Goal: Task Accomplishment & Management: Manage account settings

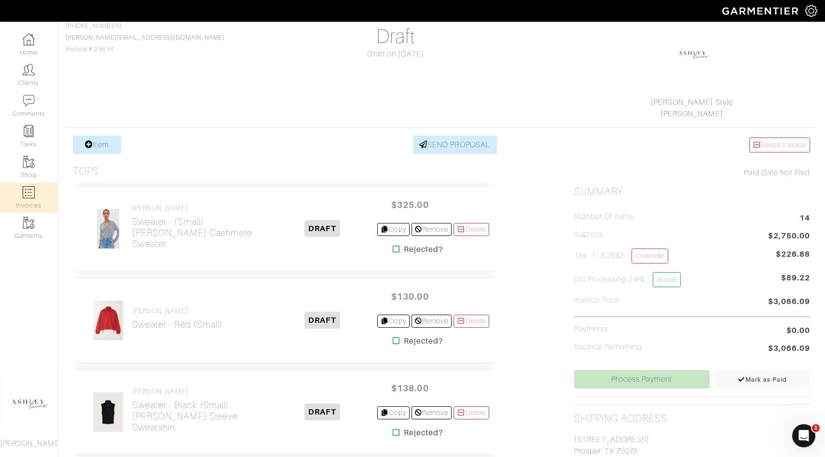
click at [35, 195] on link "Invoices" at bounding box center [28, 197] width 57 height 30
select select
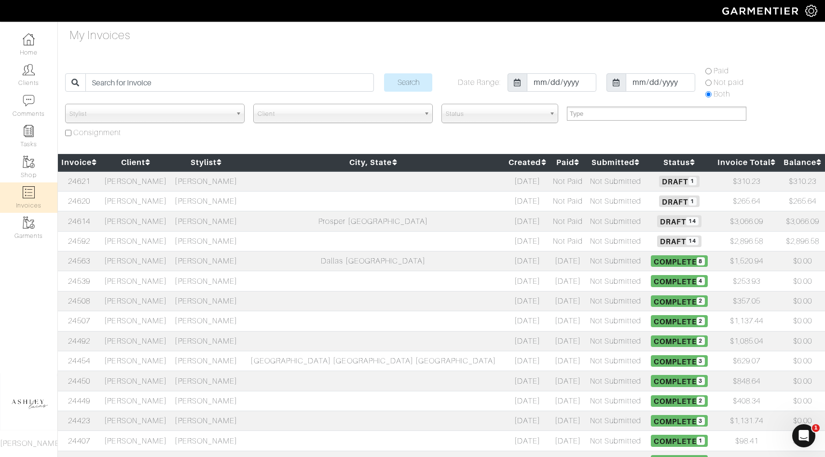
click at [216, 205] on td "[PERSON_NAME]" at bounding box center [206, 201] width 70 height 20
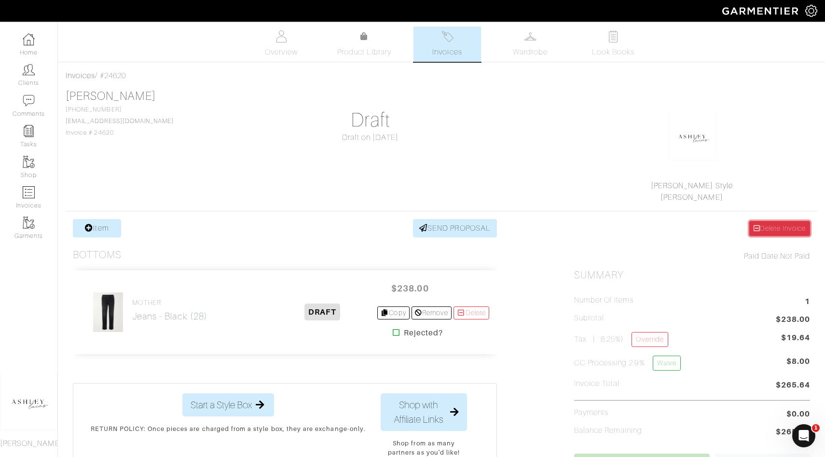
click at [756, 229] on icon at bounding box center [757, 228] width 6 height 7
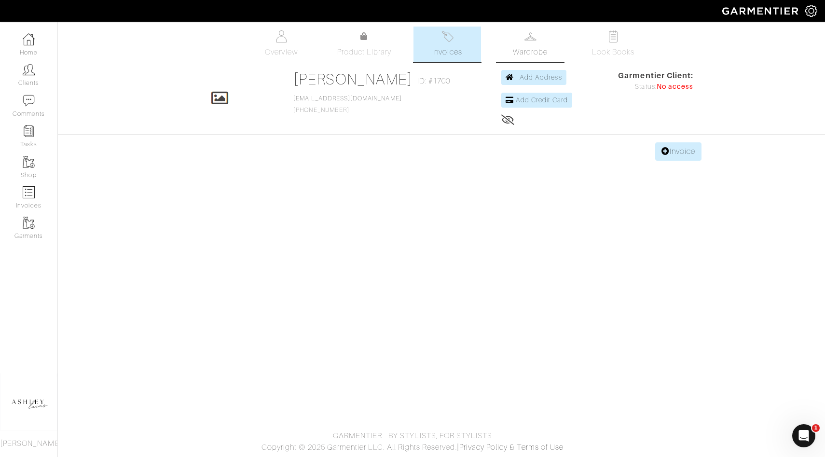
click at [520, 49] on span "Wardrobe" at bounding box center [530, 52] width 35 height 12
click at [30, 191] on img at bounding box center [29, 192] width 12 height 12
select select
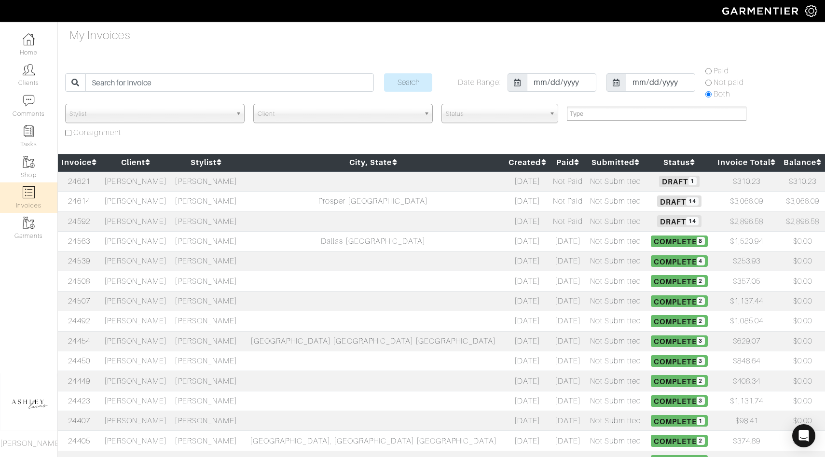
click at [657, 222] on span "Draft 14" at bounding box center [679, 221] width 44 height 12
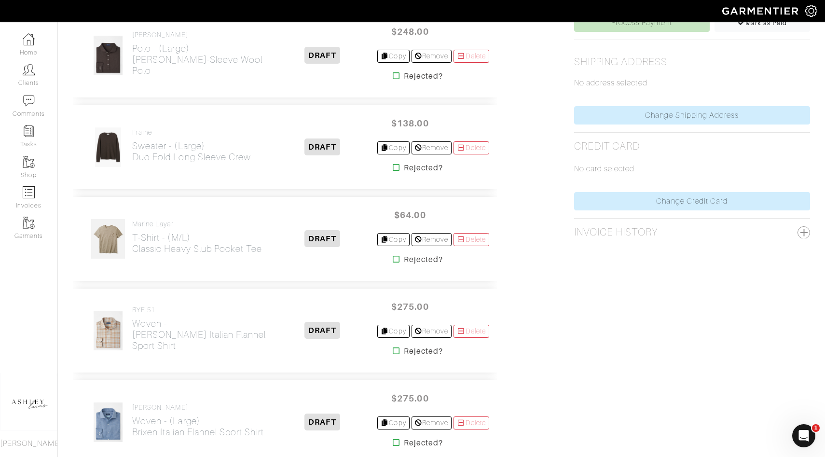
scroll to position [442, 0]
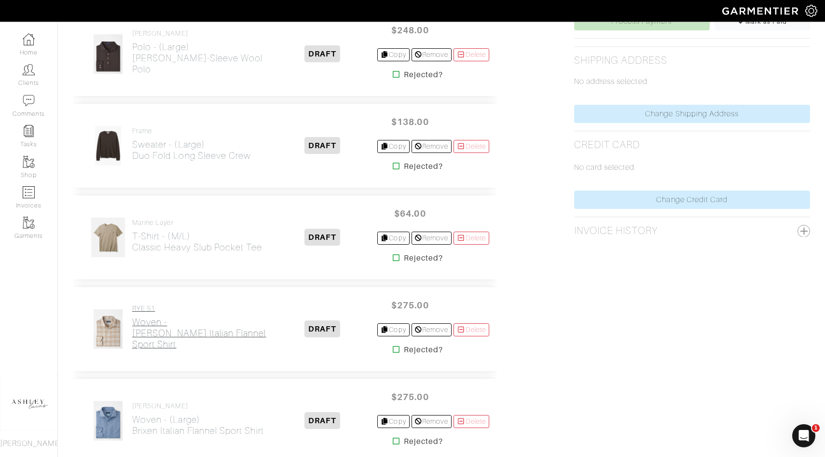
click at [181, 324] on h2 "Woven - Varallo Italian Flannel Sport Shirt" at bounding box center [200, 333] width 136 height 33
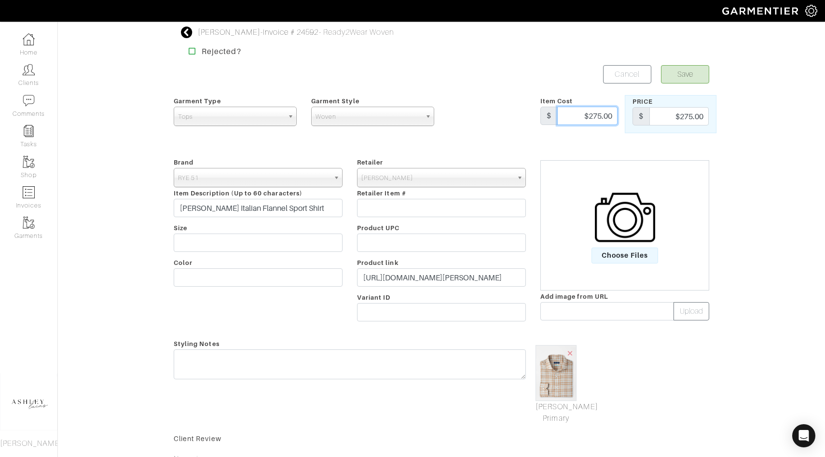
drag, startPoint x: 613, startPoint y: 116, endPoint x: 564, endPoint y: 116, distance: 48.3
click at [564, 116] on input "$275.00" at bounding box center [588, 116] width 60 height 18
type input "178.00"
drag, startPoint x: 706, startPoint y: 115, endPoint x: 639, endPoint y: 114, distance: 66.6
click at [639, 114] on div "$ $275.00" at bounding box center [671, 116] width 76 height 18
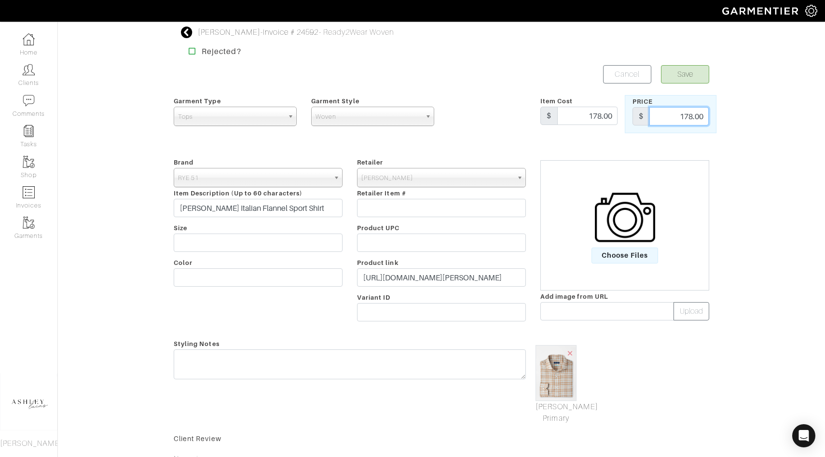
type input "178.00"
click at [386, 178] on span "[PERSON_NAME]" at bounding box center [438, 177] width 152 height 19
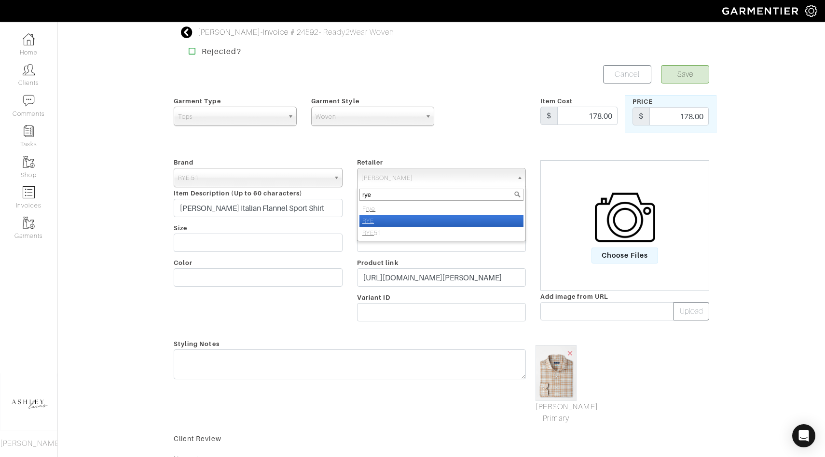
type input "rye"
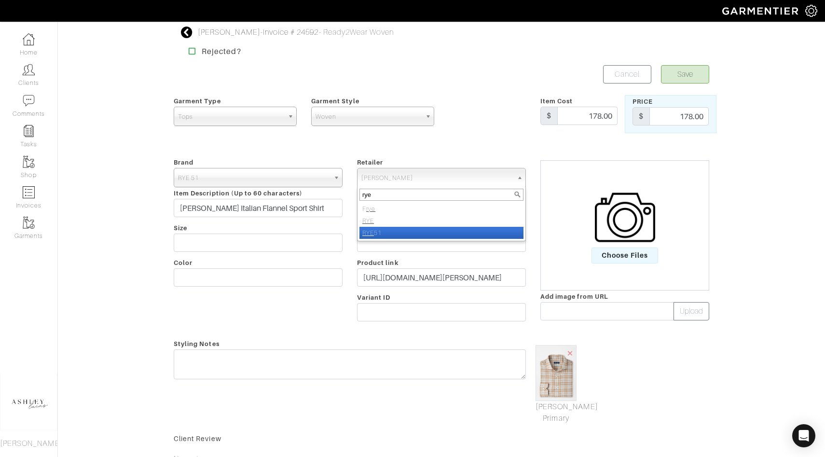
click at [385, 229] on li "RYE 51" at bounding box center [442, 233] width 164 height 12
select select "5220"
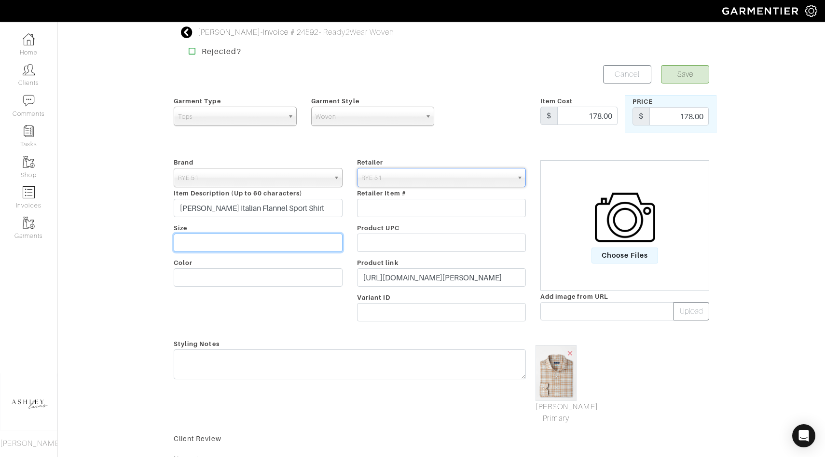
click at [260, 242] on input "text" at bounding box center [258, 243] width 169 height 18
type input "Large"
click at [684, 71] on button "Save" at bounding box center [685, 74] width 48 height 18
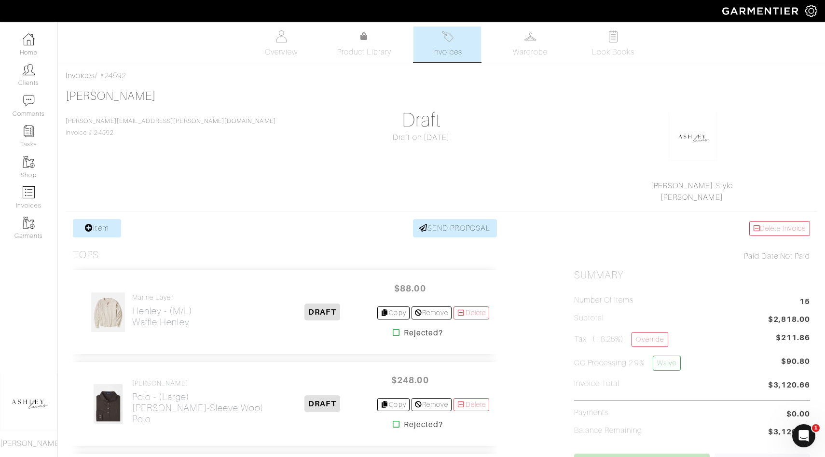
scroll to position [265, 0]
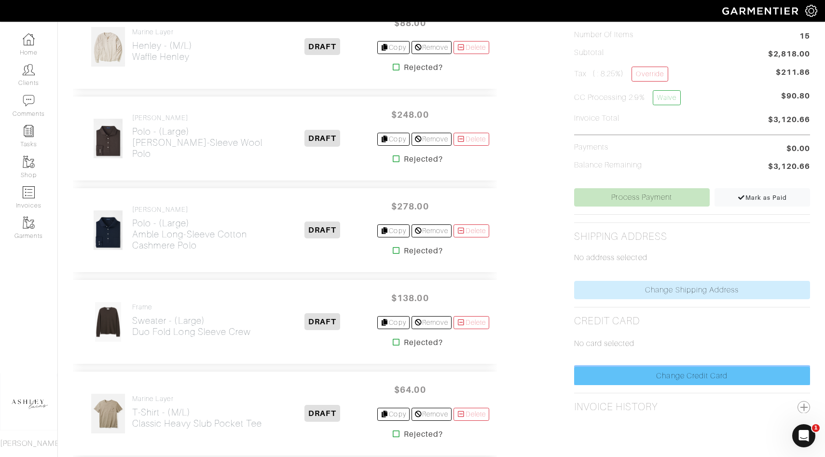
click at [616, 374] on link "Change Credit Card" at bounding box center [692, 376] width 236 height 18
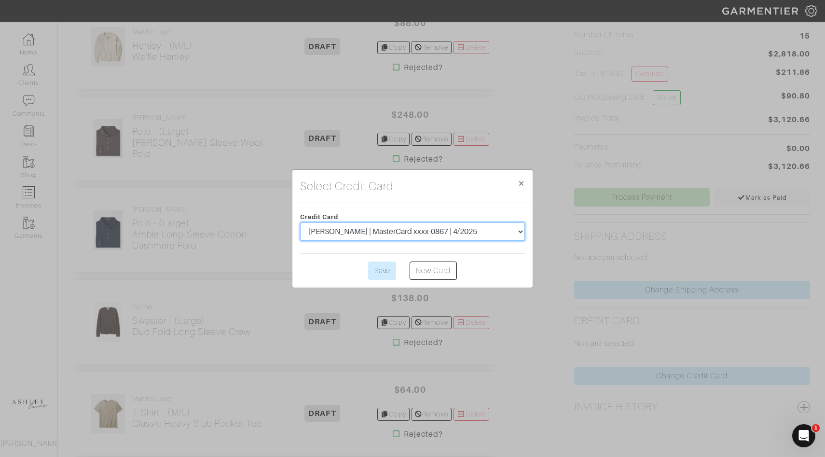
click at [397, 233] on select "[PERSON_NAME] | MasterCard xxxx-0867 | 4/2025 [PERSON_NAME] | Visa xxxx-9518 | …" at bounding box center [412, 232] width 225 height 18
select select "4537"
click at [387, 269] on input "Save" at bounding box center [382, 271] width 28 height 18
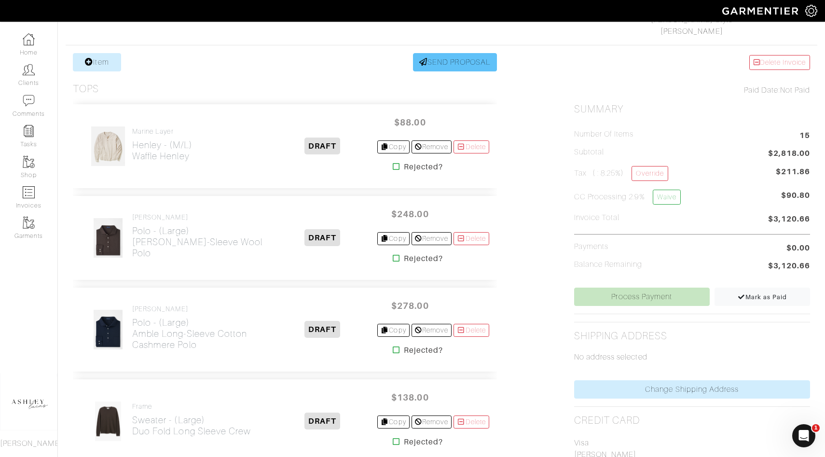
scroll to position [292, 0]
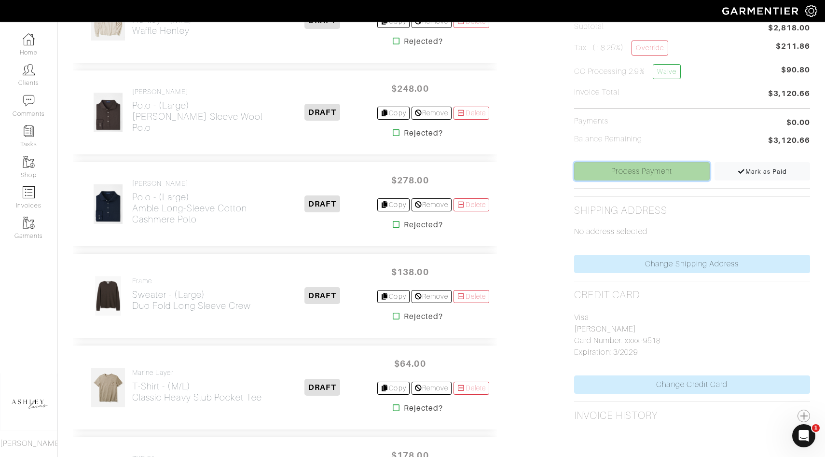
click at [678, 169] on link "Process Payment" at bounding box center [642, 171] width 136 height 18
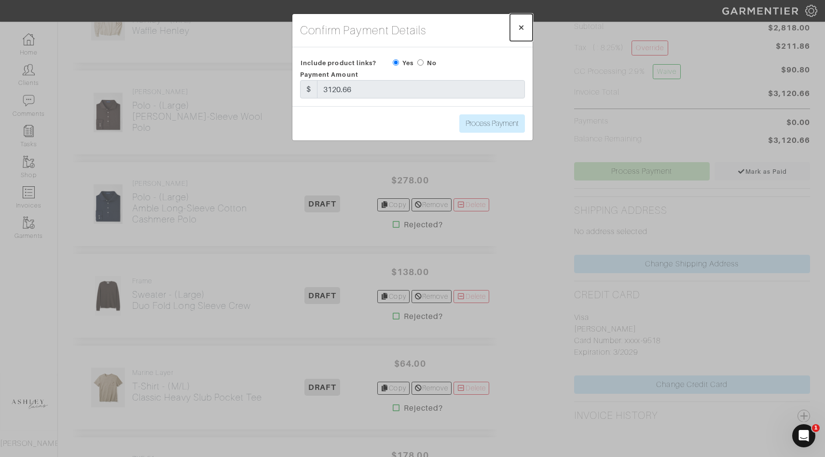
click at [519, 26] on span "×" at bounding box center [521, 27] width 7 height 13
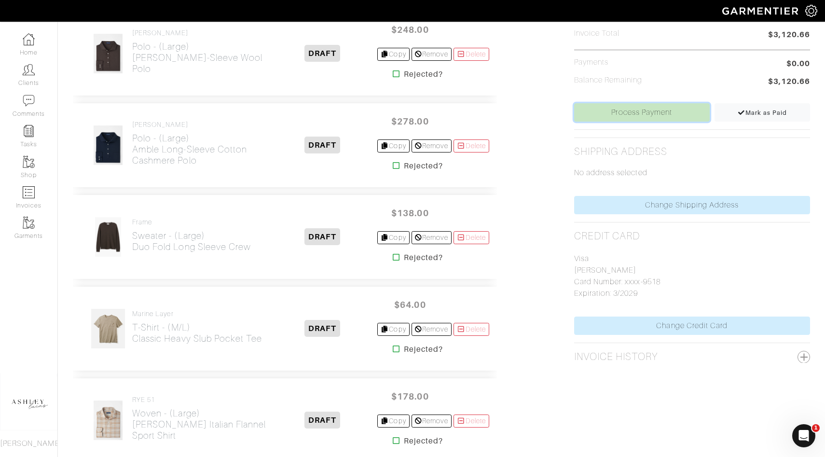
scroll to position [287, 0]
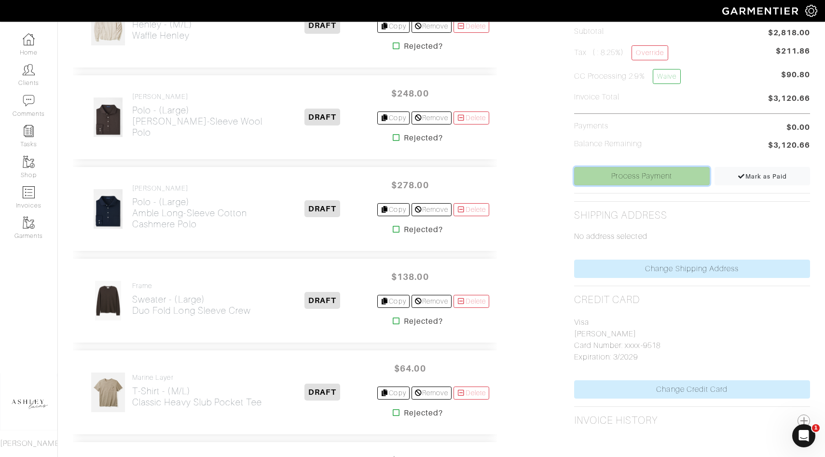
click at [623, 182] on link "Process Payment" at bounding box center [642, 176] width 136 height 18
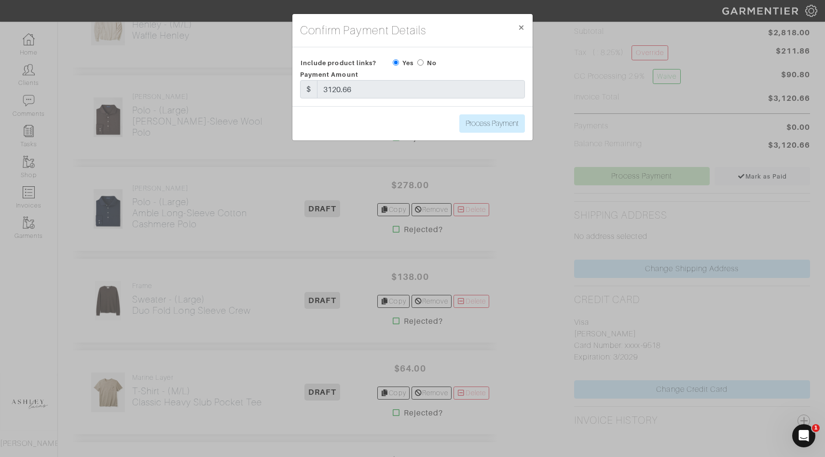
click at [419, 66] on div "No" at bounding box center [427, 63] width 19 height 12
click at [421, 63] on input "radio" at bounding box center [421, 62] width 6 height 6
radio input "true"
click at [479, 130] on input "Process Payment" at bounding box center [493, 123] width 66 height 18
type input "Process Payment"
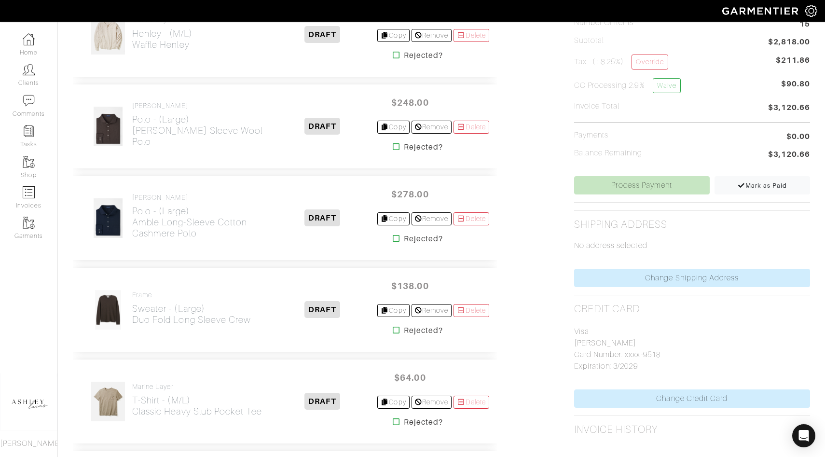
scroll to position [330, 0]
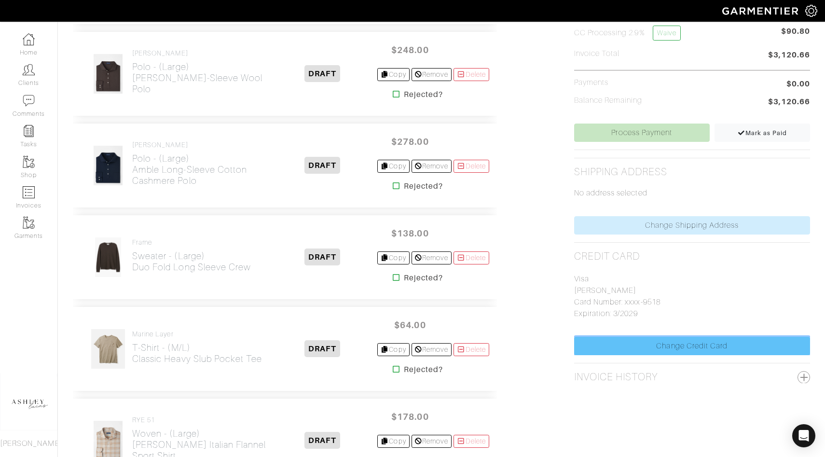
click at [652, 344] on link "Change Credit Card" at bounding box center [692, 346] width 236 height 18
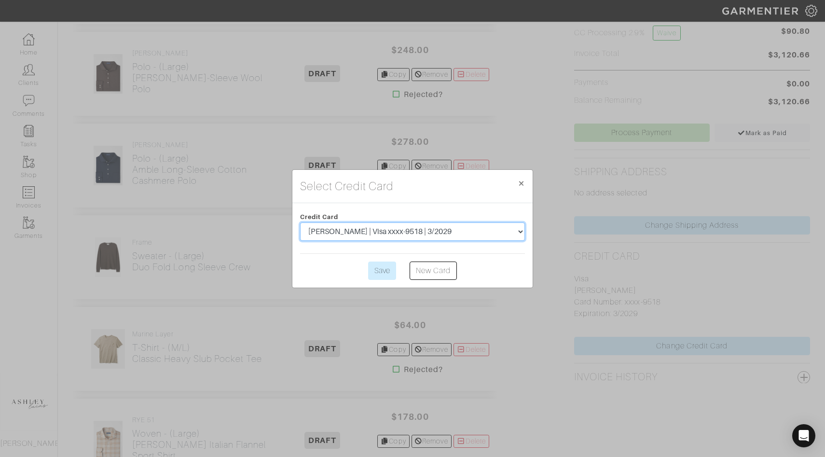
click at [453, 239] on select "[PERSON_NAME] | MasterCard xxxx-0867 | 4/2025 [PERSON_NAME] | Visa xxxx-9518 | …" at bounding box center [412, 232] width 225 height 18
select select "4684"
click at [386, 268] on input "Save" at bounding box center [382, 271] width 28 height 18
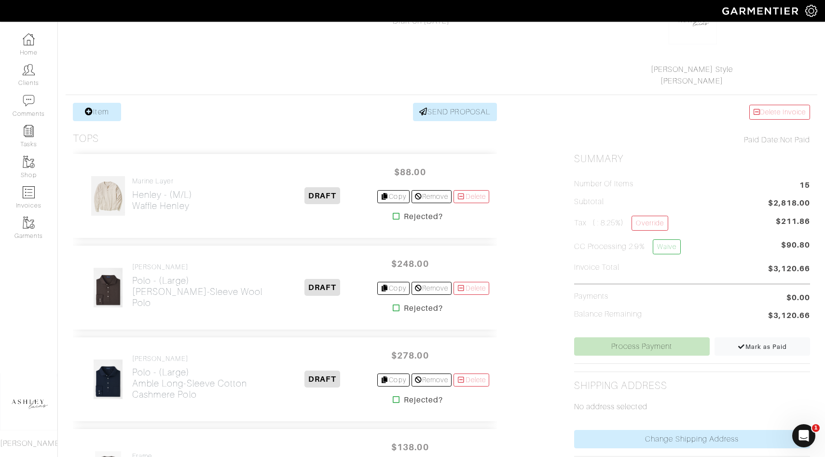
scroll to position [256, 0]
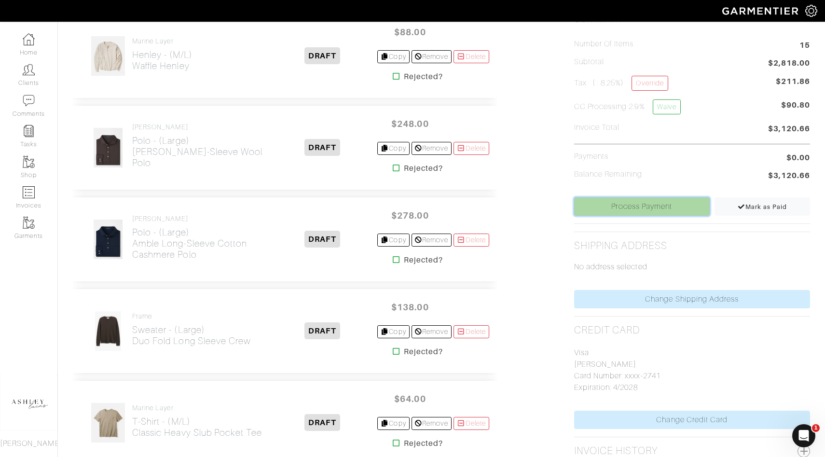
click at [613, 211] on link "Process Payment" at bounding box center [642, 206] width 136 height 18
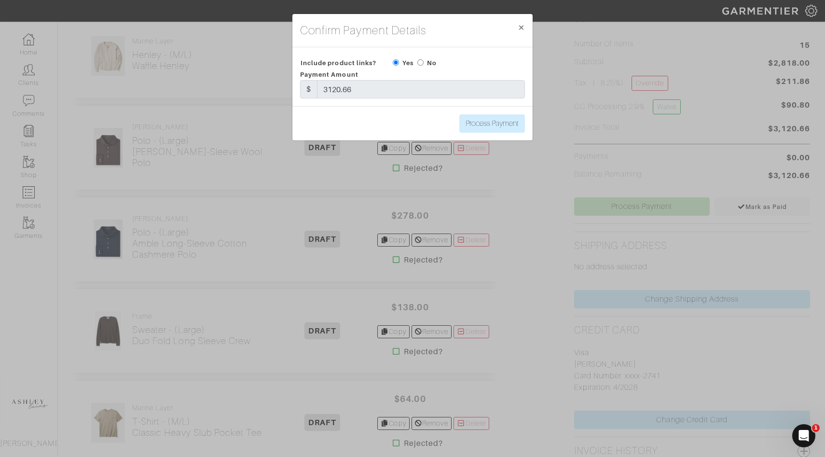
click at [423, 59] on input "radio" at bounding box center [421, 62] width 6 height 6
radio input "true"
click at [485, 125] on input "Process Payment" at bounding box center [493, 123] width 66 height 18
type input "Process Payment"
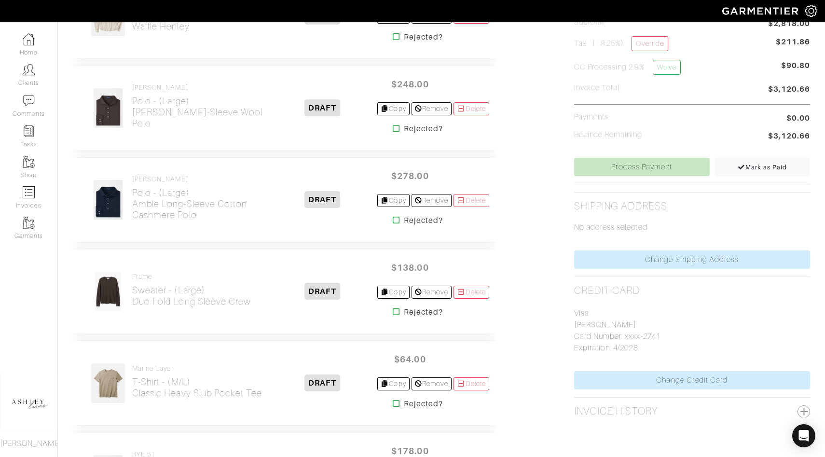
scroll to position [300, 0]
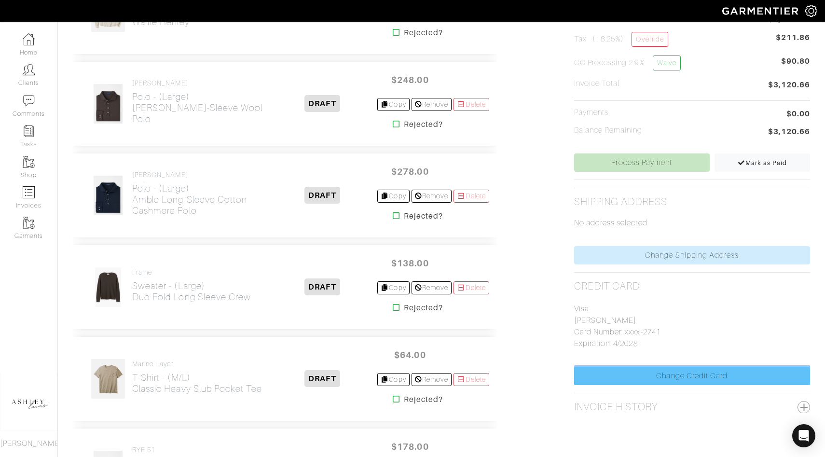
click at [665, 369] on link "Change Credit Card" at bounding box center [692, 376] width 236 height 18
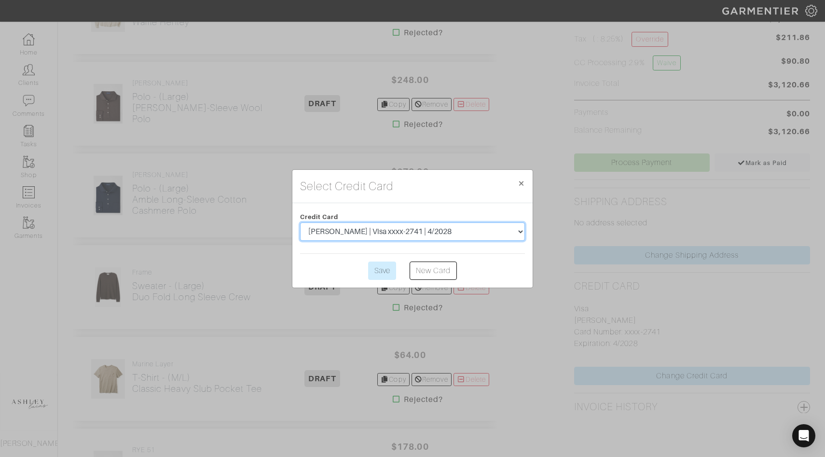
click at [435, 234] on select "Brad Johnson | MasterCard xxxx-0867 | 4/2025 Brad Johnson | Visa xxxx-9518 | 3/…" at bounding box center [412, 232] width 225 height 18
select select "4320"
click at [391, 264] on input "Save" at bounding box center [382, 271] width 28 height 18
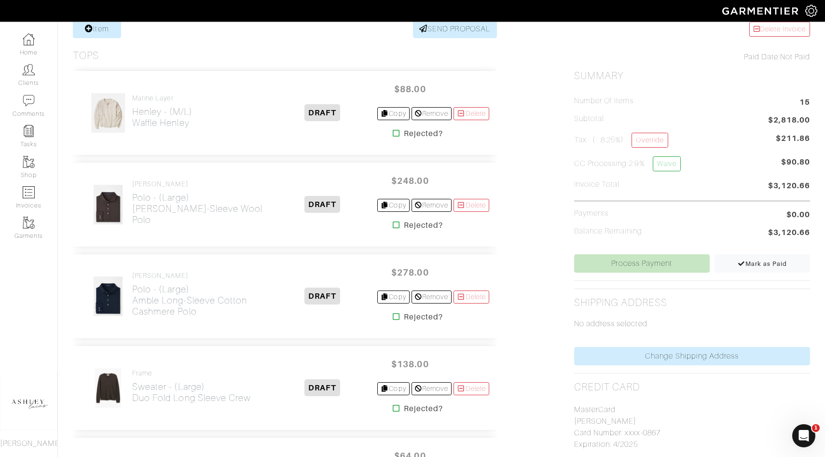
scroll to position [231, 0]
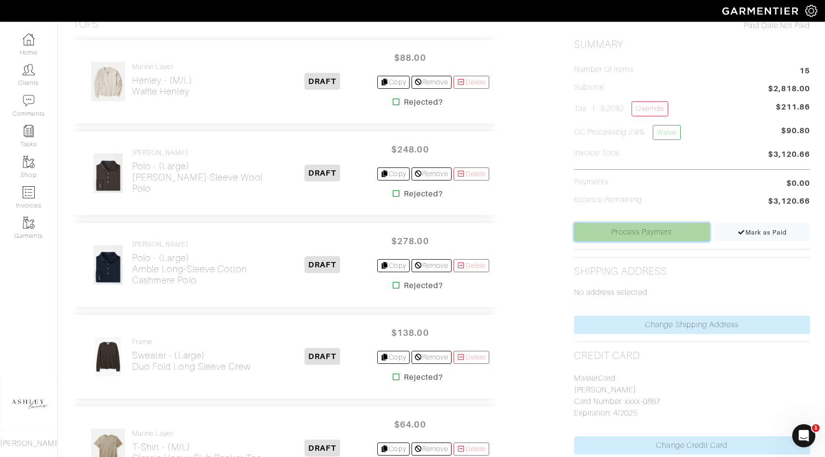
click at [615, 227] on link "Process Payment" at bounding box center [642, 232] width 136 height 18
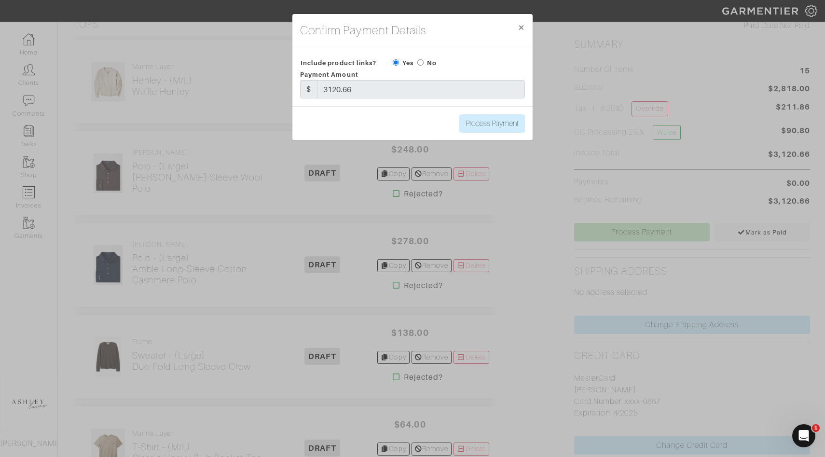
click at [423, 59] on div "No" at bounding box center [427, 63] width 19 height 12
click at [417, 69] on div "Payment Amount $ 3120.66" at bounding box center [412, 84] width 239 height 30
click at [419, 65] on input "radio" at bounding box center [421, 62] width 6 height 6
radio input "true"
click at [481, 124] on input "Process Payment" at bounding box center [493, 123] width 66 height 18
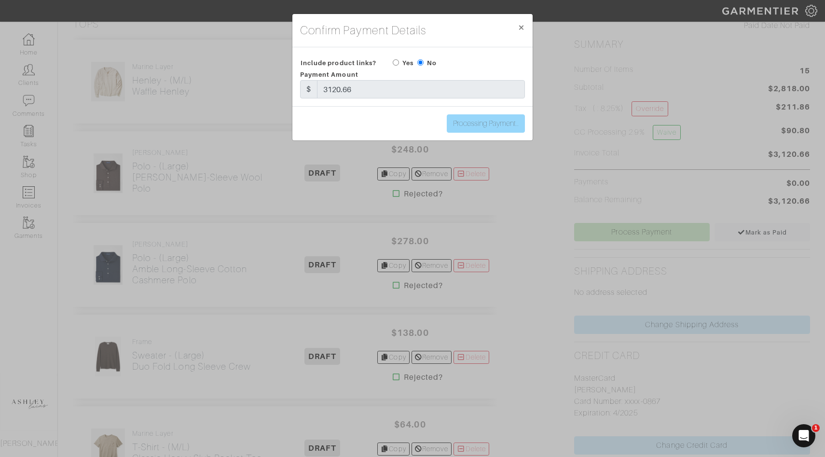
type input "Process Payment"
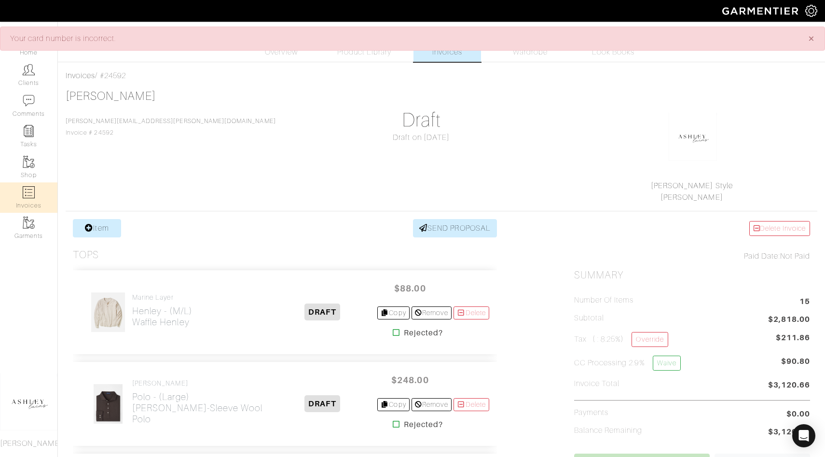
click at [35, 202] on link "Invoices" at bounding box center [28, 197] width 57 height 30
select select
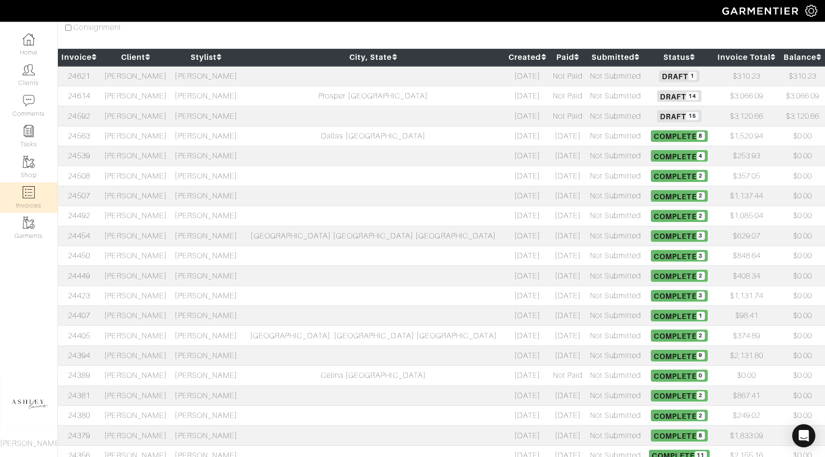
scroll to position [159, 0]
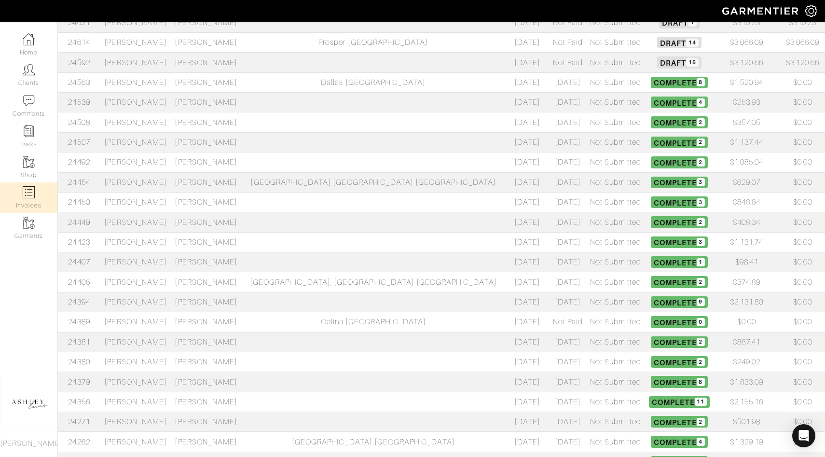
click at [158, 338] on td "[PERSON_NAME]" at bounding box center [135, 342] width 70 height 20
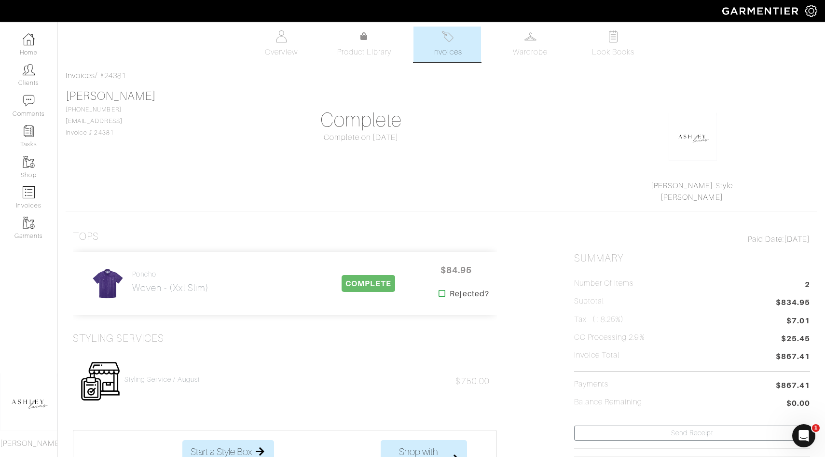
click at [464, 49] on link "Invoices" at bounding box center [448, 44] width 68 height 35
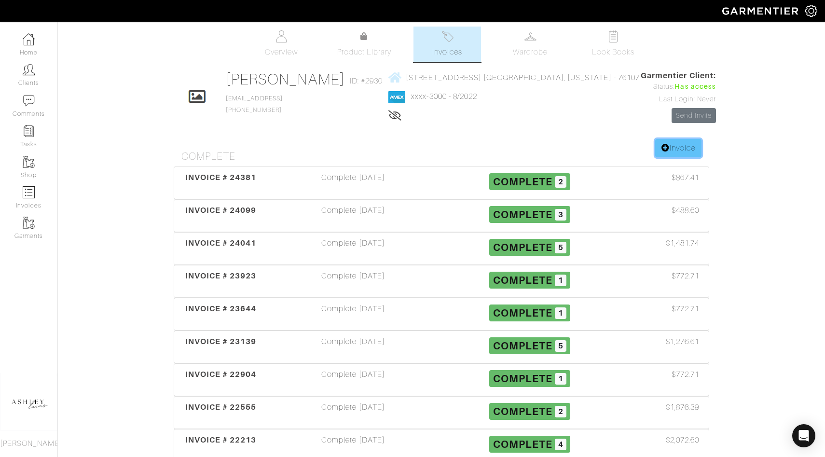
click at [680, 146] on link "Invoice" at bounding box center [678, 148] width 46 height 18
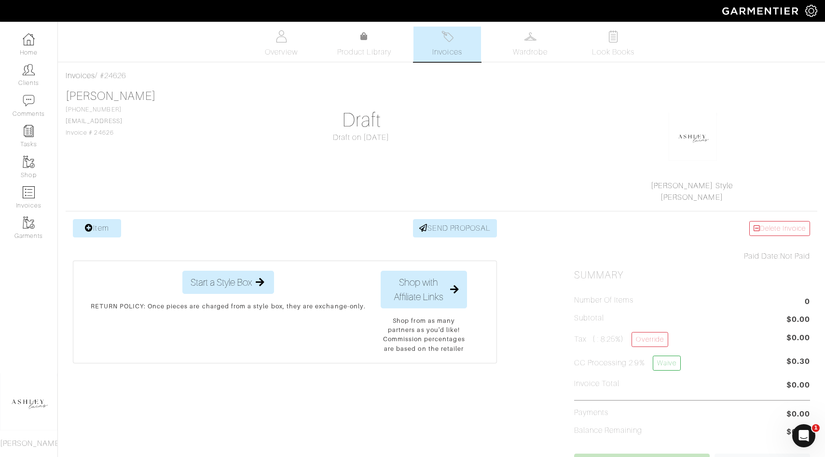
click at [109, 217] on div "Invoices / #24626 [PERSON_NAME] [PHONE_NUMBER] [EMAIL_ADDRESS] Invoice # 24626 …" at bounding box center [441, 403] width 767 height 667
click at [109, 229] on link "Item" at bounding box center [97, 228] width 48 height 18
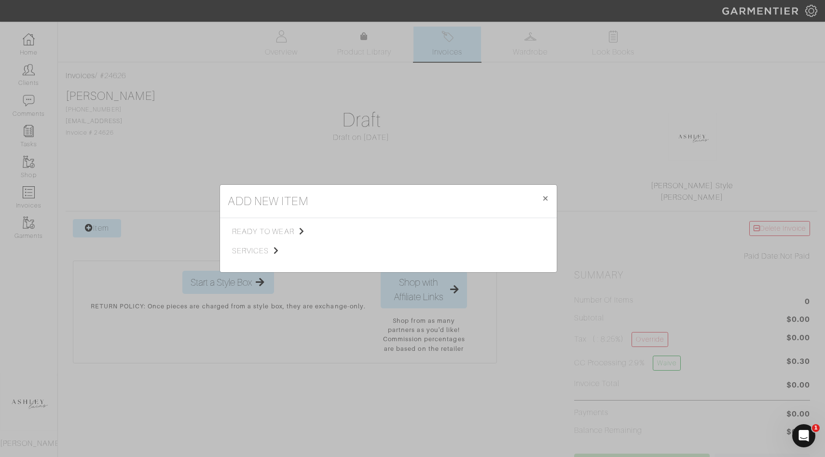
click at [251, 257] on div "ready to wear services" at bounding box center [284, 245] width 104 height 39
click at [251, 254] on span "services" at bounding box center [280, 251] width 97 height 12
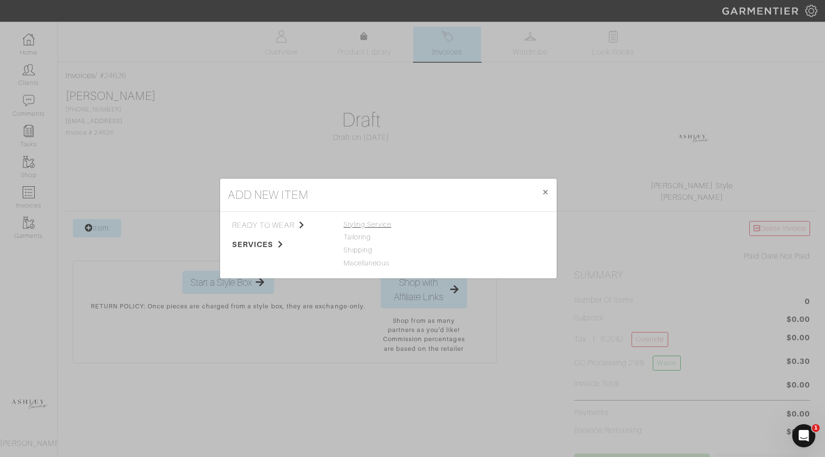
click at [360, 222] on span "Styling Service" at bounding box center [368, 225] width 48 height 8
click at [456, 224] on link "Styling Service" at bounding box center [472, 225] width 48 height 8
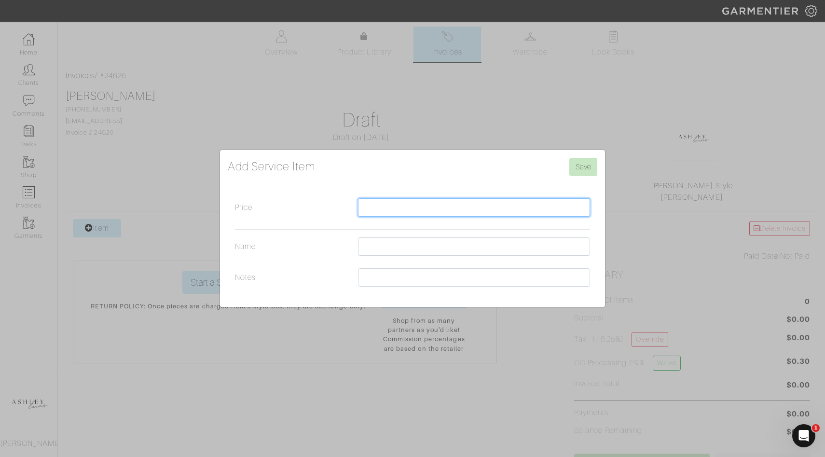
click at [439, 213] on input "Price" at bounding box center [474, 207] width 232 height 18
type input "750.00"
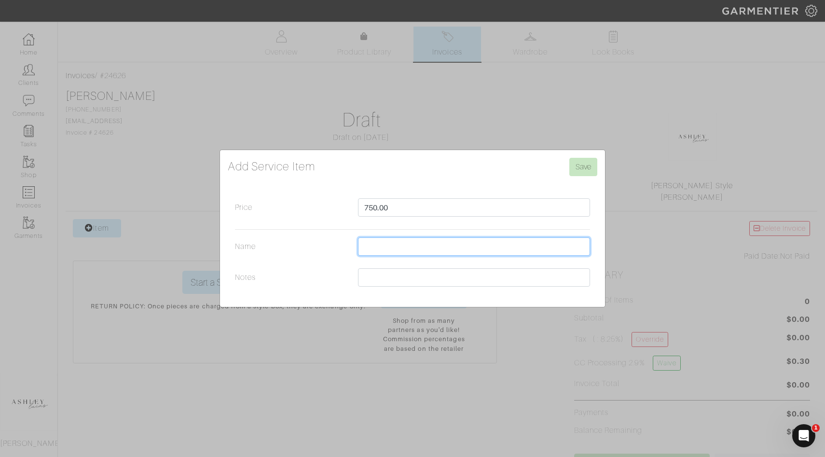
click at [386, 247] on input "Name" at bounding box center [474, 246] width 232 height 18
type input "Styling Service / September"
click at [583, 167] on input "Save" at bounding box center [584, 167] width 28 height 18
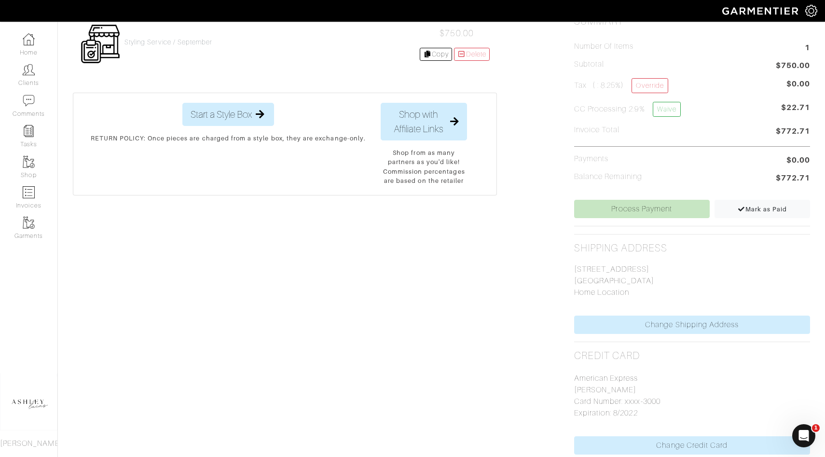
scroll to position [325, 0]
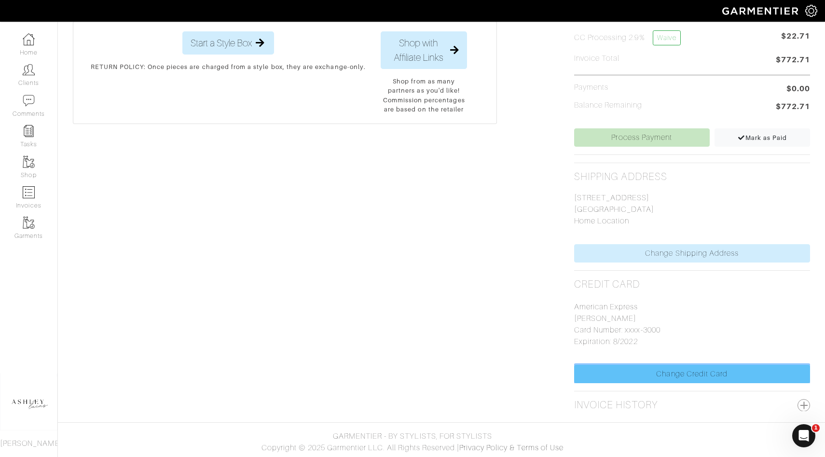
click at [701, 377] on link "Change Credit Card" at bounding box center [692, 374] width 236 height 18
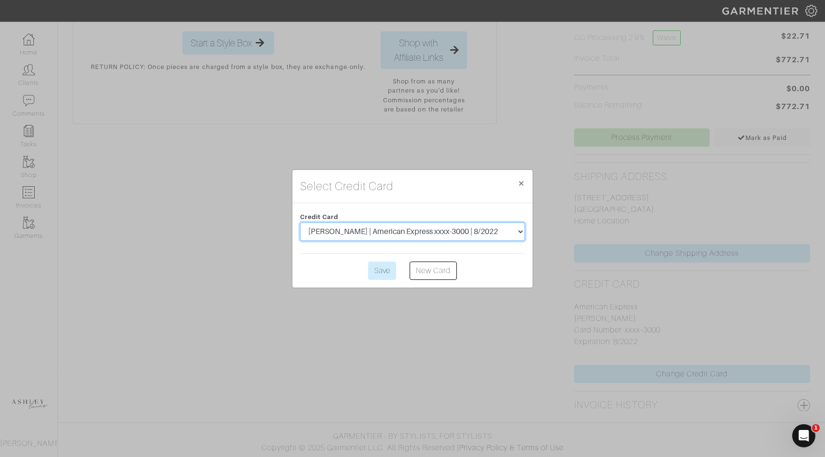
click at [398, 236] on select "[PERSON_NAME] | American Express xxxx-3000 | 8/2022 [PERSON_NAME] | American Ex…" at bounding box center [412, 232] width 225 height 18
select select "3011"
click at [385, 260] on form "Credit Card [PERSON_NAME] | American Express xxxx-3000 | 8/2022 [PERSON_NAME] |…" at bounding box center [412, 245] width 225 height 69
click at [385, 266] on input "Save" at bounding box center [382, 271] width 28 height 18
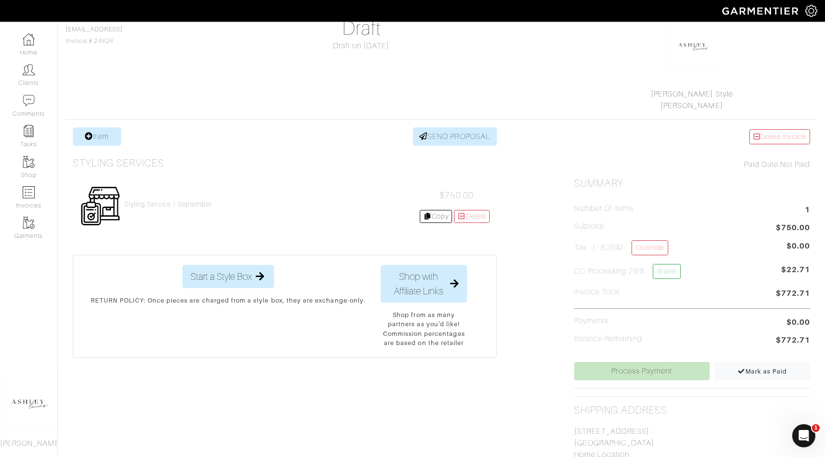
scroll to position [251, 0]
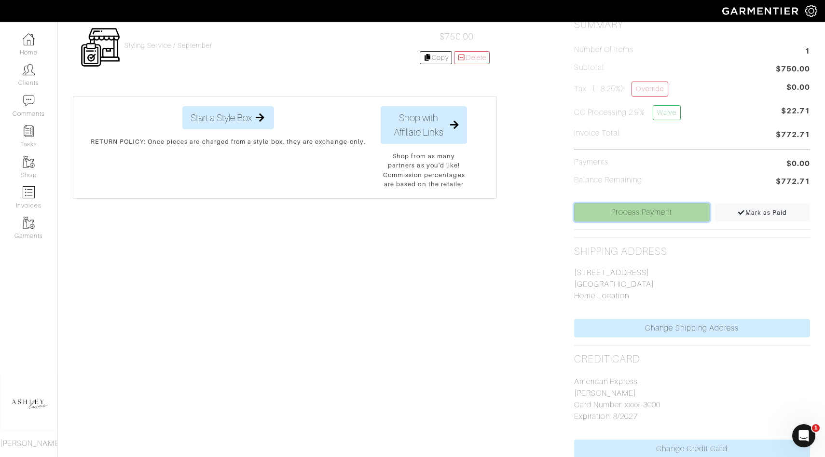
click at [624, 219] on link "Process Payment" at bounding box center [642, 212] width 136 height 18
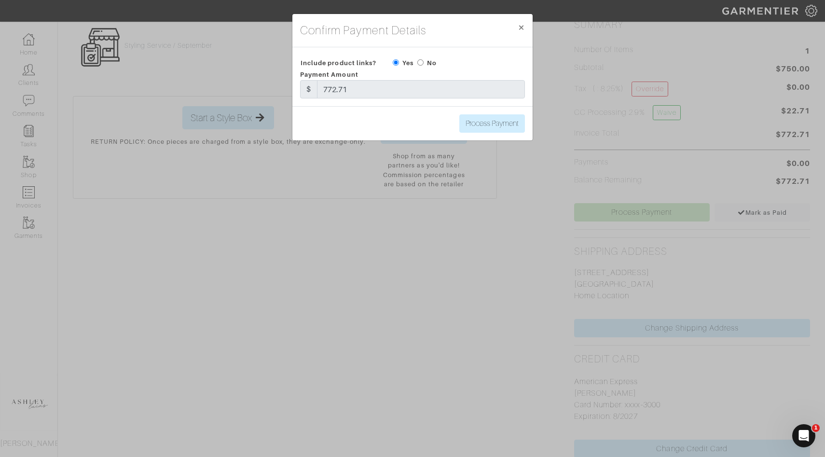
click at [426, 57] on div "No" at bounding box center [427, 63] width 19 height 12
click at [422, 58] on div "No" at bounding box center [427, 63] width 19 height 12
click at [422, 72] on div "Payment Amount $ 772.71" at bounding box center [412, 84] width 239 height 30
click at [422, 68] on div "No" at bounding box center [427, 63] width 19 height 12
click at [422, 64] on input "radio" at bounding box center [421, 62] width 6 height 6
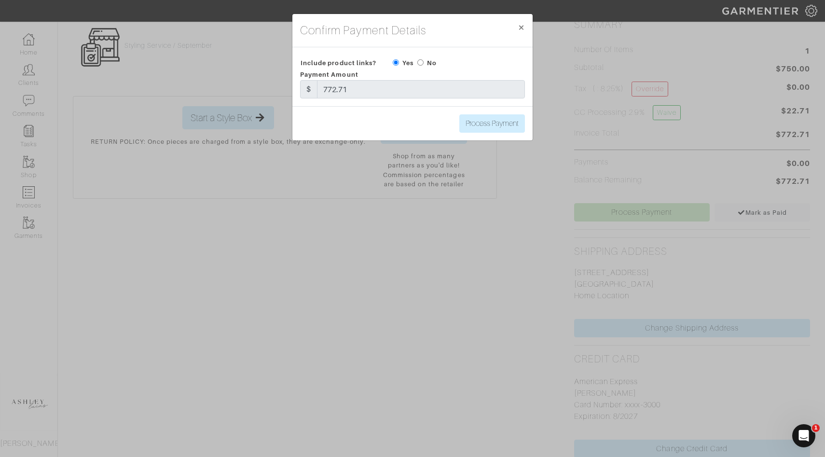
radio input "true"
click at [481, 123] on input "Process Payment" at bounding box center [493, 123] width 66 height 18
type input "Process Payment"
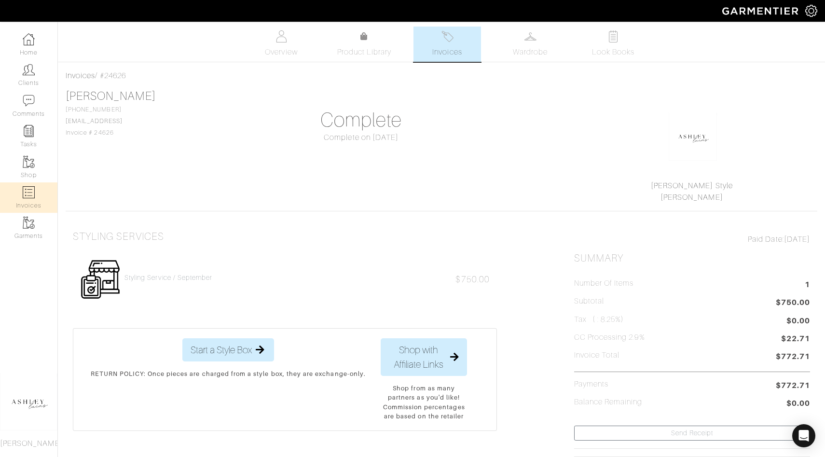
click at [36, 199] on link "Invoices" at bounding box center [28, 197] width 57 height 30
select select
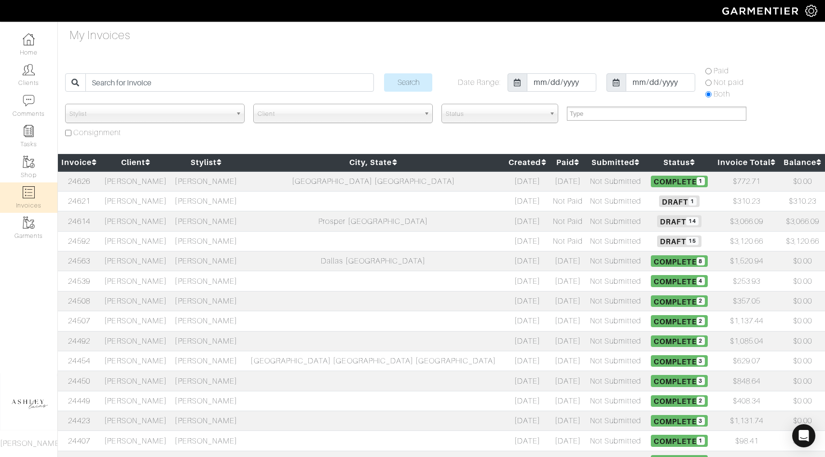
click at [150, 206] on td "Maggie Hudson" at bounding box center [135, 201] width 70 height 20
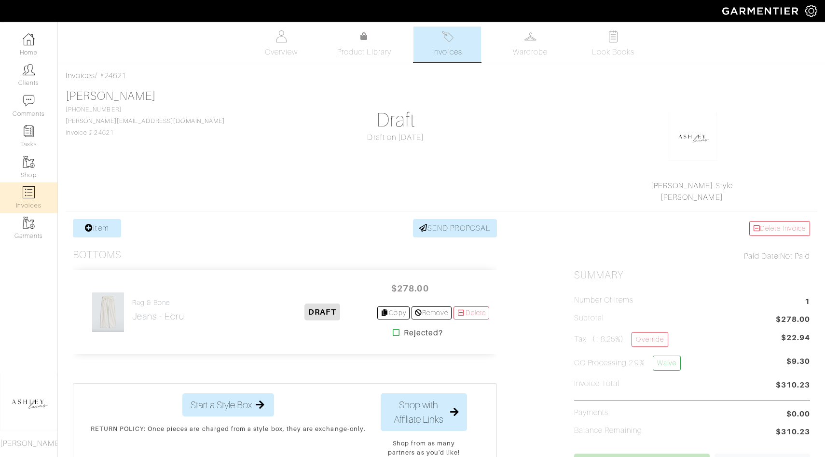
click at [28, 192] on img at bounding box center [29, 192] width 12 height 12
select select
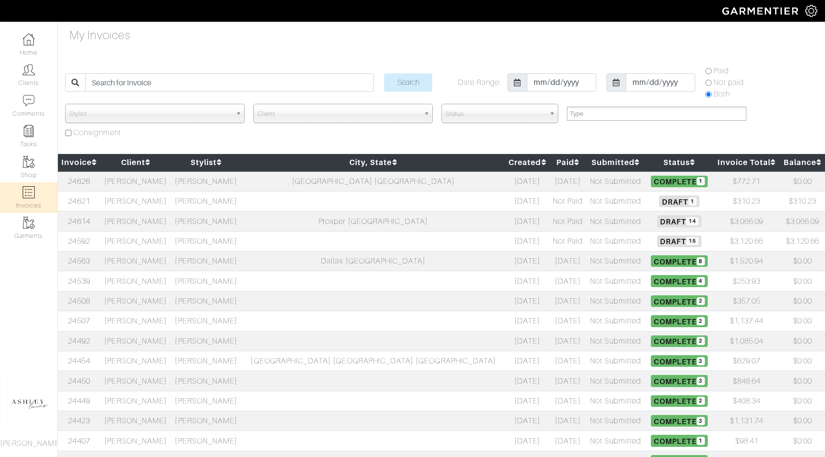
click at [657, 240] on span "Draft 15" at bounding box center [679, 242] width 44 height 12
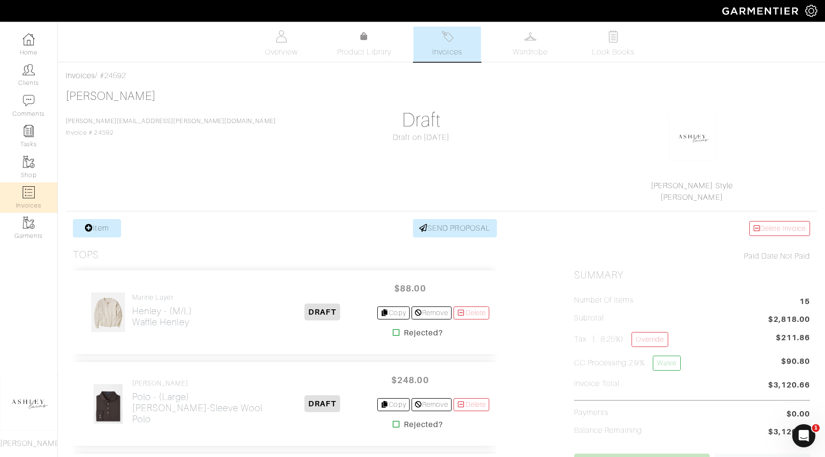
click at [32, 188] on img at bounding box center [29, 192] width 12 height 12
select select
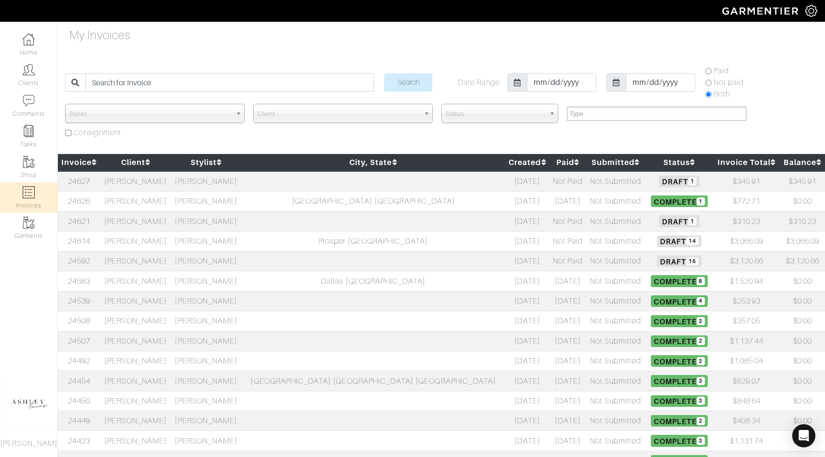
click at [32, 205] on link "Invoices" at bounding box center [28, 197] width 57 height 30
select select
click at [225, 181] on td "[PERSON_NAME]" at bounding box center [206, 181] width 70 height 20
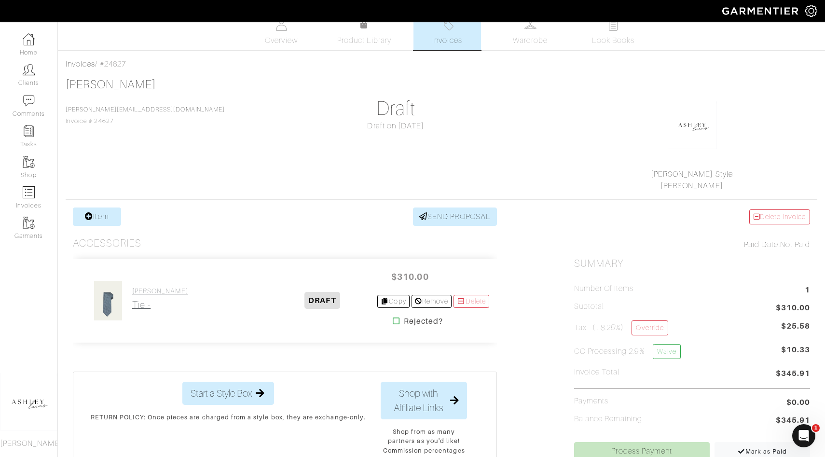
click at [139, 295] on link "[PERSON_NAME] Tie -" at bounding box center [160, 298] width 56 height 23
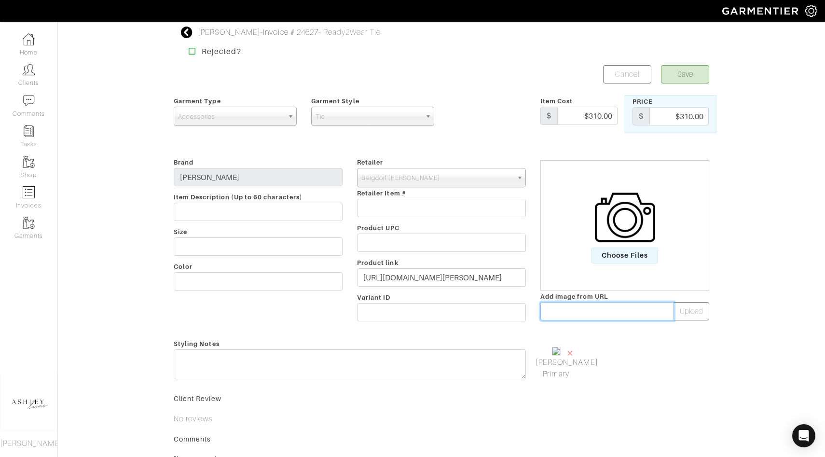
click at [564, 318] on input "text" at bounding box center [608, 311] width 134 height 18
paste input "https://media.neimanmarcus.com/f_auto,q_auto:low,ar_4:5,c_fill,dpr_2.0,w_418/01…"
type input "https://media.neimanmarcus.com/f_auto,q_auto:low,ar_4:5,c_fill,dpr_2.0,w_418/01…"
click at [708, 313] on button "Upload" at bounding box center [692, 311] width 36 height 18
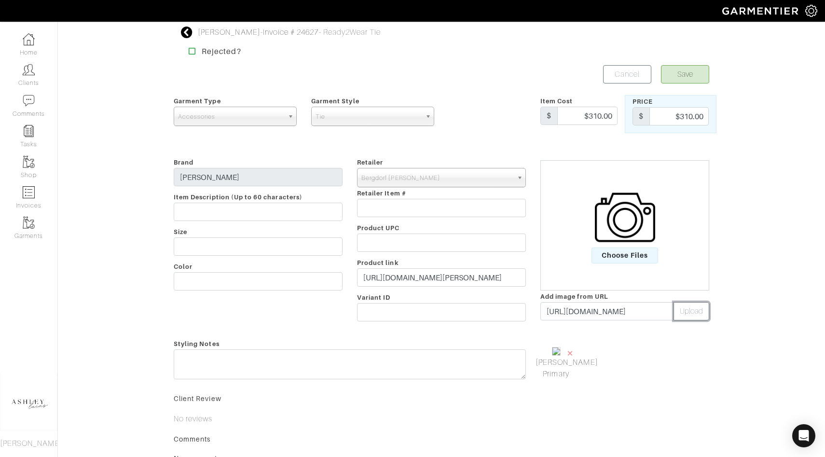
scroll to position [0, 0]
click at [616, 354] on span "×" at bounding box center [617, 353] width 8 height 13
click at [684, 69] on button "Save" at bounding box center [685, 74] width 48 height 18
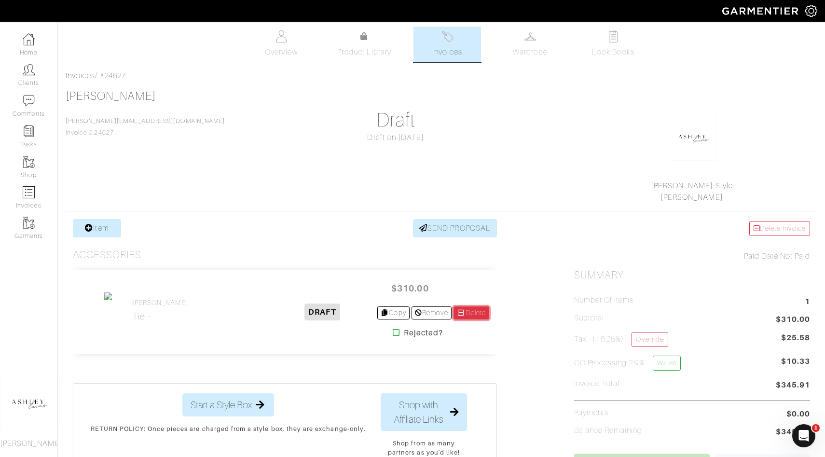
click at [466, 311] on link "Delete" at bounding box center [472, 313] width 36 height 13
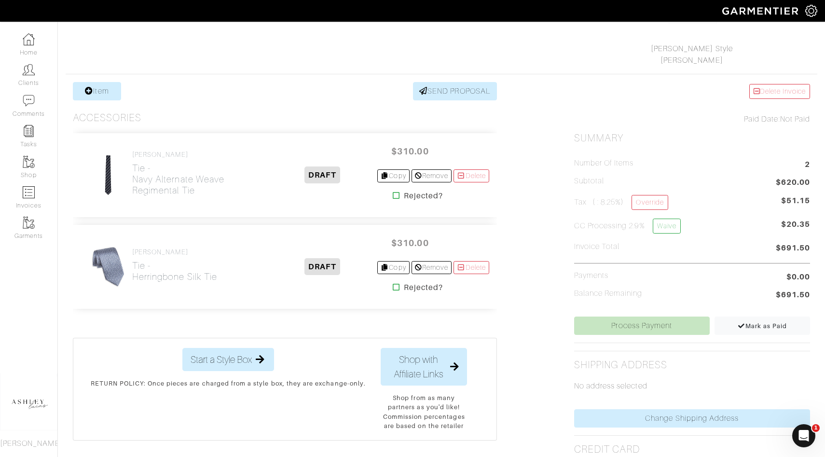
scroll to position [137, 0]
click at [173, 191] on h2 "Tie - Navy Alternate Weave Regimental Tie" at bounding box center [200, 179] width 136 height 33
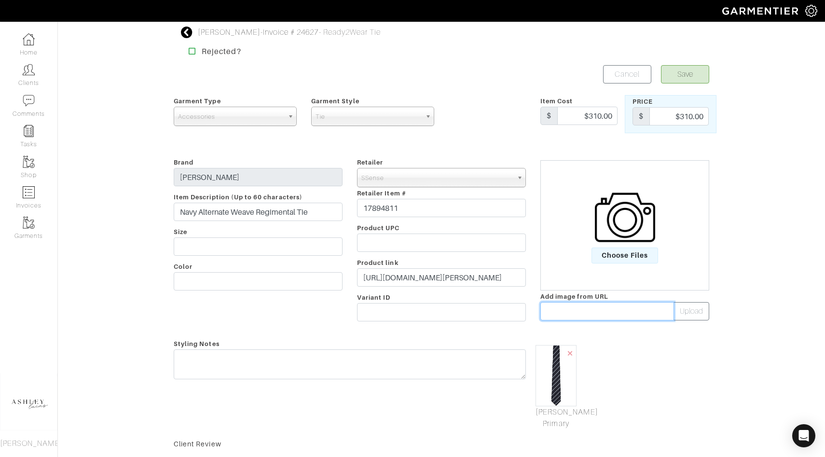
click at [578, 311] on input "text" at bounding box center [608, 311] width 134 height 18
paste input "https://img.ssensemedia.com/images/f_auto,c_limit,h_2800,w_1725/252076M158007_1…"
type input "https://img.ssensemedia.com/images/f_auto,c_limit,h_2800,w_1725/252076M158007_1…"
click at [694, 319] on button "Upload" at bounding box center [692, 311] width 36 height 18
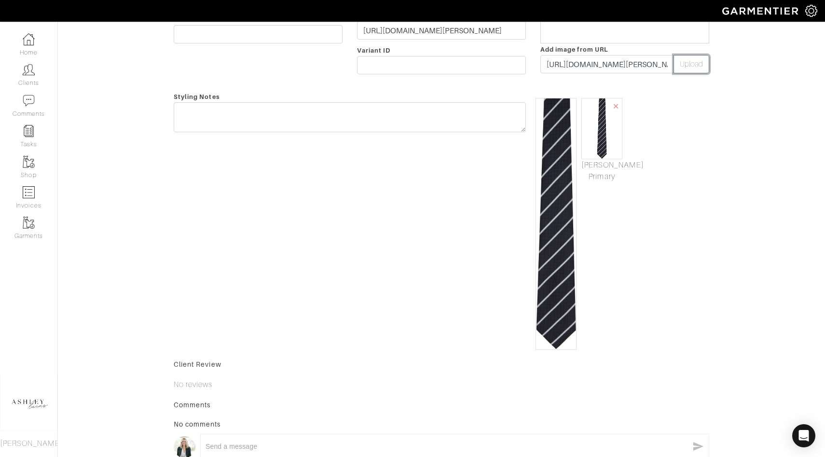
scroll to position [50, 0]
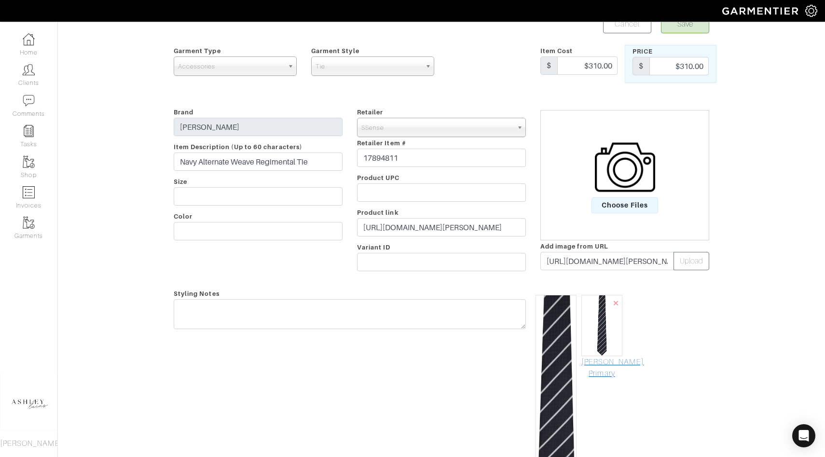
click at [605, 372] on link "Mark As Primary" at bounding box center [602, 367] width 41 height 23
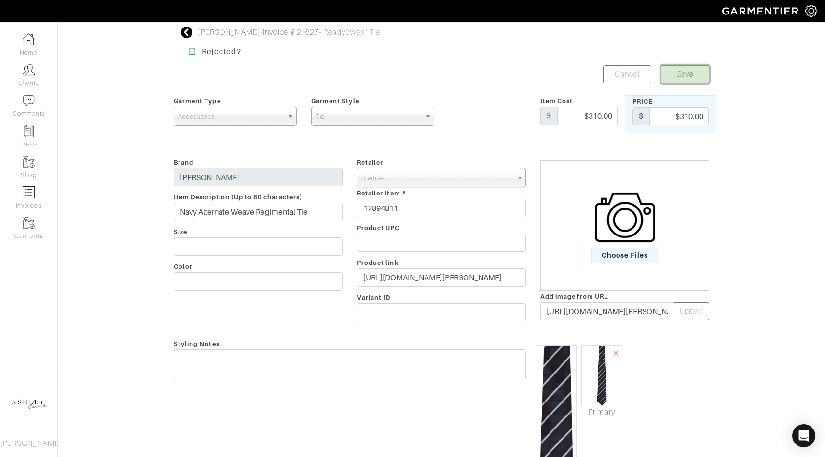
click at [700, 70] on button "Save" at bounding box center [685, 74] width 48 height 18
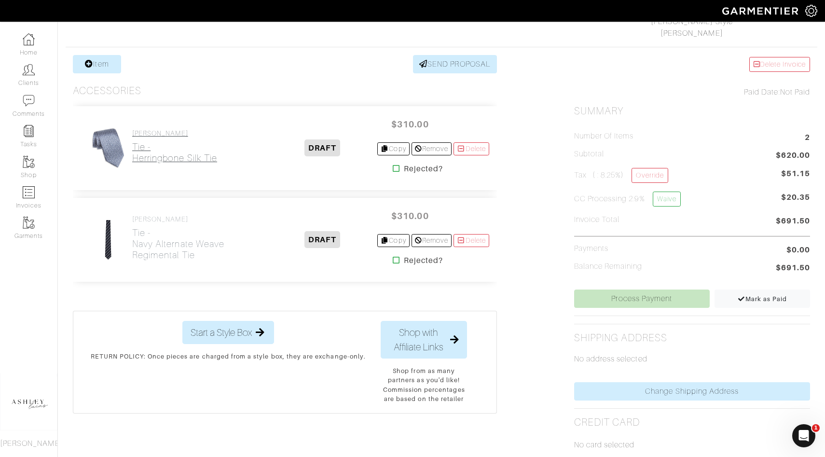
scroll to position [145, 0]
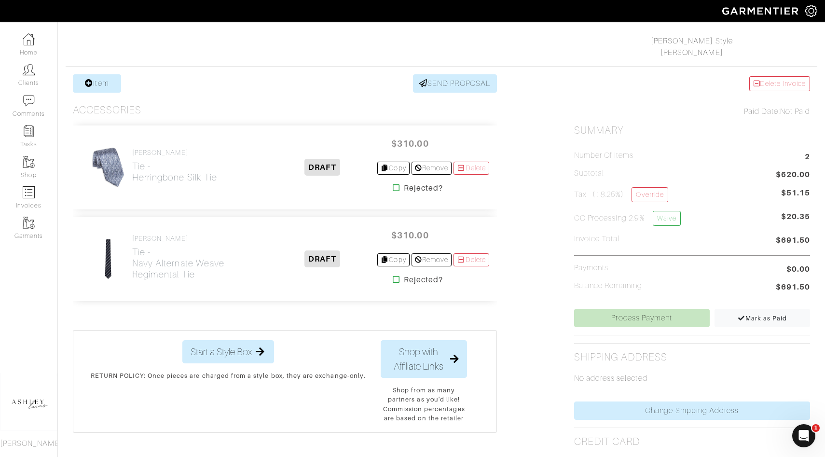
click at [100, 73] on div "Invoices / #24627 Troy Aikman ASHLEY@ASHLEYHOLLAND.CO Invoice # 24627 Draft Dra…" at bounding box center [441, 229] width 767 height 609
click at [90, 84] on icon at bounding box center [89, 83] width 8 height 8
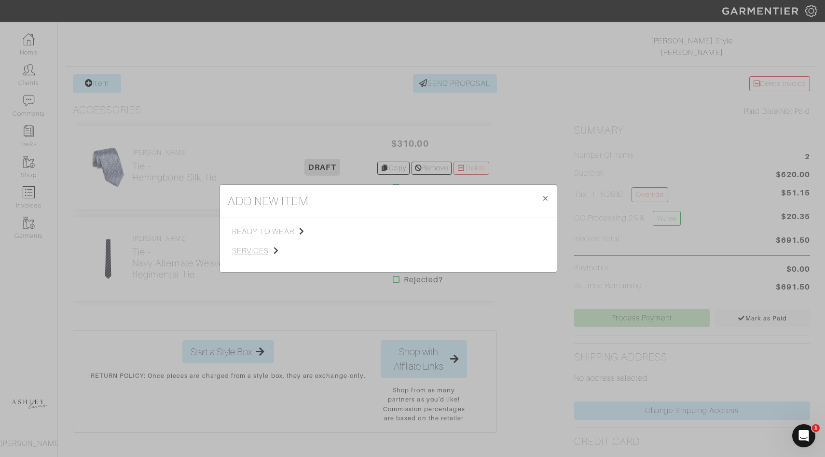
click at [266, 247] on span "services" at bounding box center [280, 251] width 97 height 12
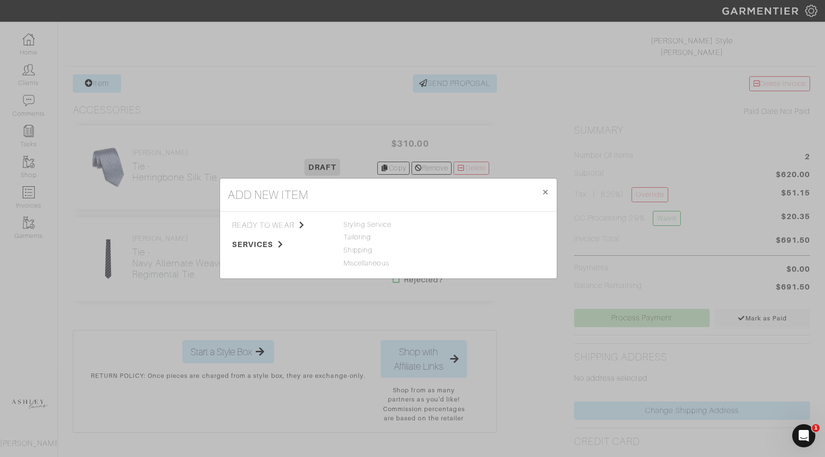
click at [351, 218] on div "ready to wear services Tops Bottoms Sport Coats Suiting Outerwear Shoes Swimwea…" at bounding box center [388, 245] width 337 height 67
click at [351, 223] on span "Styling Service" at bounding box center [368, 225] width 48 height 8
click at [455, 226] on link "Styling Service" at bounding box center [472, 225] width 48 height 8
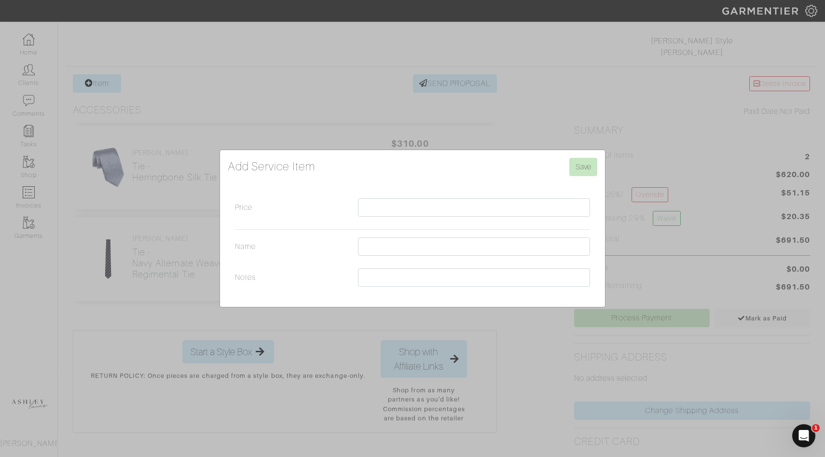
click at [483, 100] on div "Add Service Item Save Price Name Notes" at bounding box center [412, 228] width 825 height 457
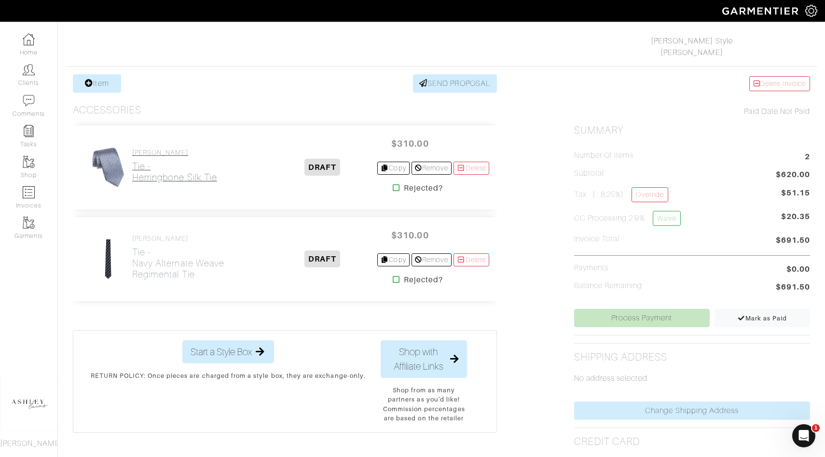
click at [165, 179] on h2 "Tie - Herringbone Silk Tie" at bounding box center [174, 172] width 85 height 22
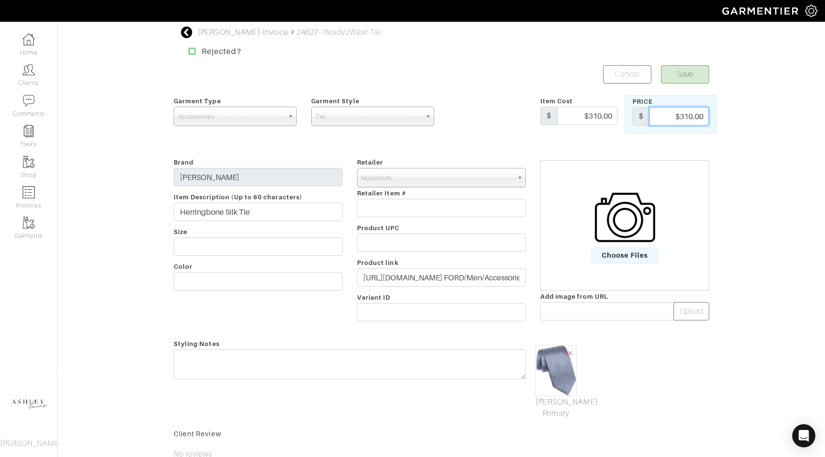
click at [693, 116] on input "$310.00" at bounding box center [679, 116] width 59 height 18
type input "330.00"
drag, startPoint x: 612, startPoint y: 115, endPoint x: 548, endPoint y: 113, distance: 63.2
click at [548, 113] on div "$ $310.00" at bounding box center [579, 116] width 77 height 18
click at [680, 77] on button "Save" at bounding box center [685, 74] width 48 height 18
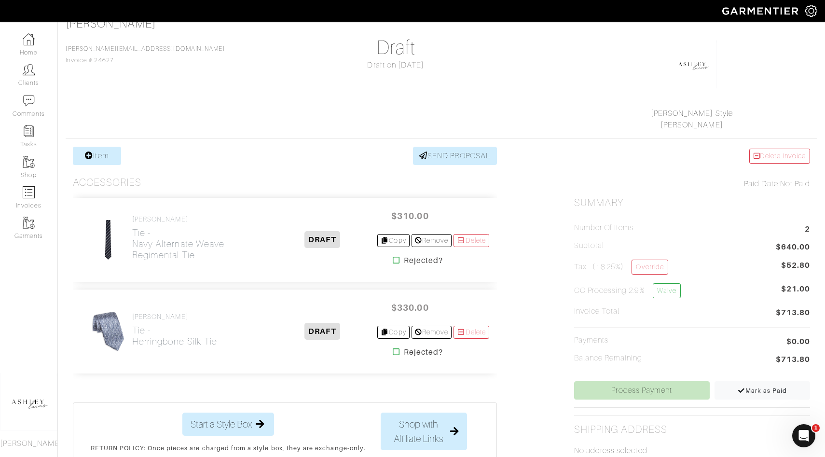
scroll to position [73, 0]
click at [177, 328] on h2 "Tie - Herringbone Silk Tie" at bounding box center [174, 335] width 85 height 22
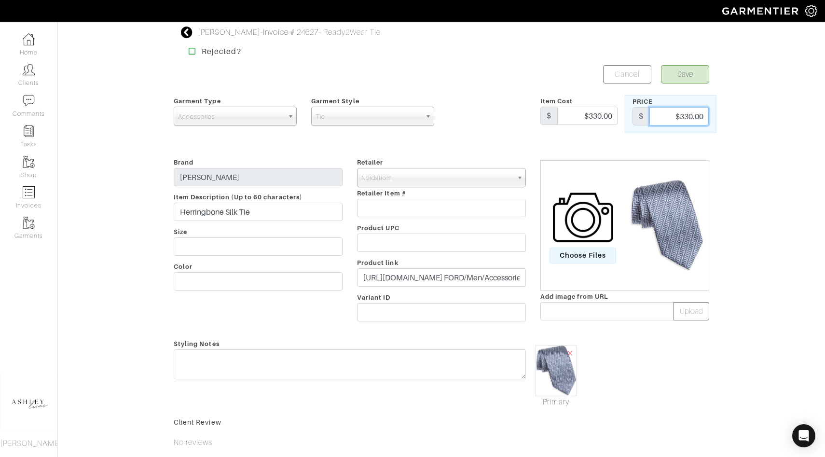
click at [688, 114] on input "$330.00" at bounding box center [679, 116] width 59 height 18
type input "310.00"
drag, startPoint x: 614, startPoint y: 118, endPoint x: 565, endPoint y: 116, distance: 49.3
click at [565, 116] on input "$330.00" at bounding box center [588, 116] width 60 height 18
click at [685, 65] on div "Troy Aikman - Invoice # 24627 - Ready2Wear Tie Rejected? Save Cancel Garment Ty…" at bounding box center [442, 292] width 550 height 530
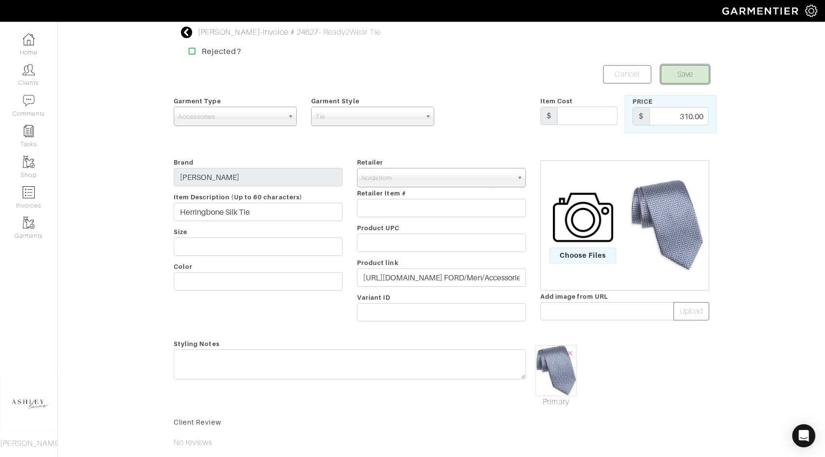
click at [686, 71] on button "Save" at bounding box center [685, 74] width 48 height 18
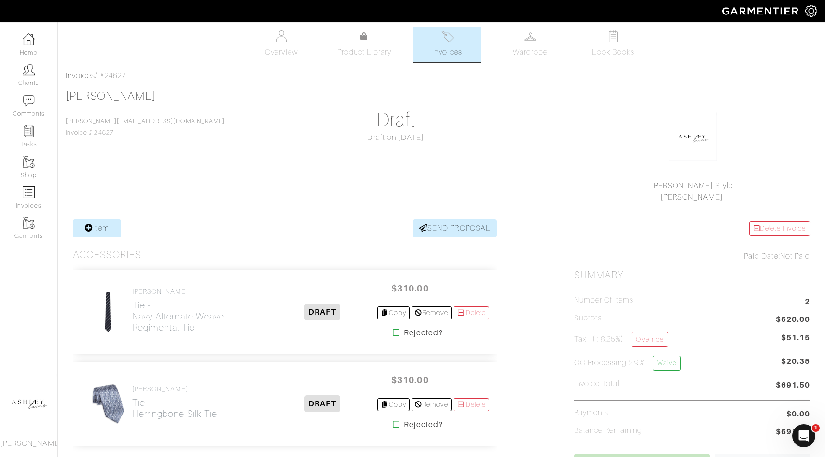
click at [83, 215] on div "Invoices / #24627 Troy Aikman ASHLEY@ASHLEYHOLLAND.CO Invoice # 24627 Draft Dra…" at bounding box center [441, 374] width 767 height 609
click at [85, 229] on icon at bounding box center [89, 228] width 8 height 8
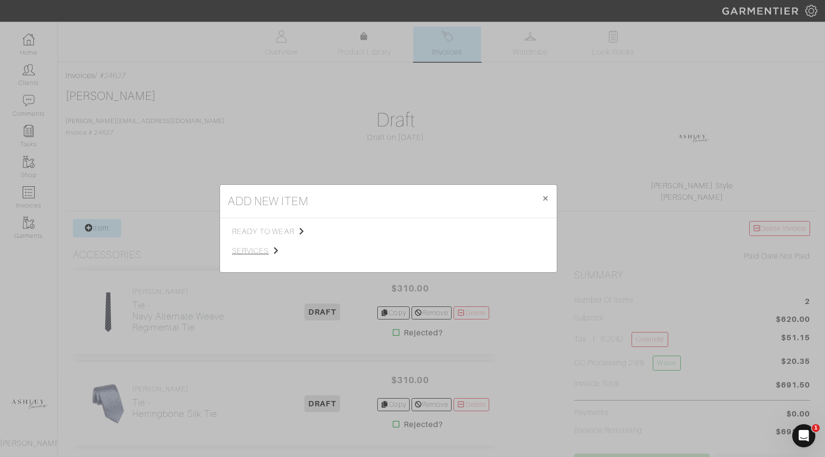
click at [240, 255] on span "services" at bounding box center [280, 251] width 97 height 12
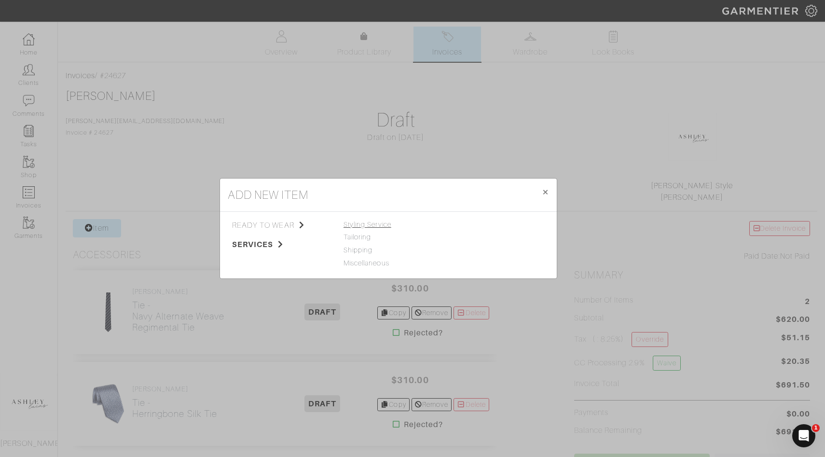
click at [374, 224] on span "Styling Service" at bounding box center [368, 225] width 48 height 8
click at [472, 223] on link "Styling Service" at bounding box center [472, 225] width 48 height 8
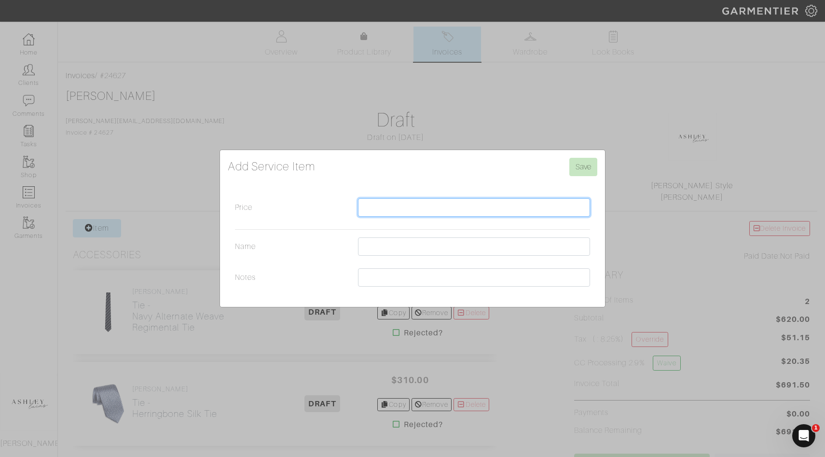
click at [404, 199] on input "Price" at bounding box center [474, 207] width 232 height 18
type input "500.00"
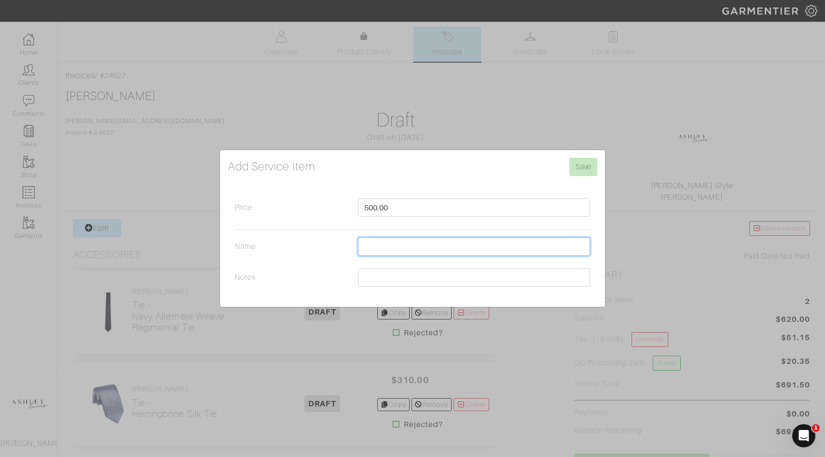
click at [384, 243] on input "Name" at bounding box center [474, 246] width 232 height 18
type input "Styling Service / September"
click at [579, 169] on input "Save" at bounding box center [584, 167] width 28 height 18
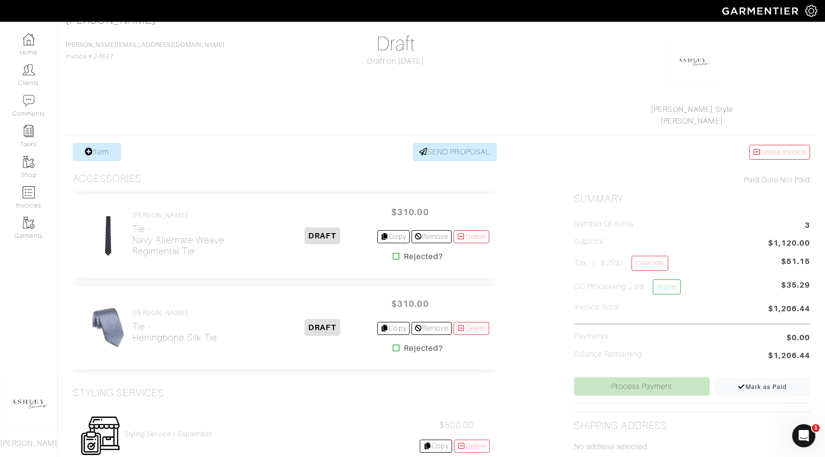
scroll to position [267, 0]
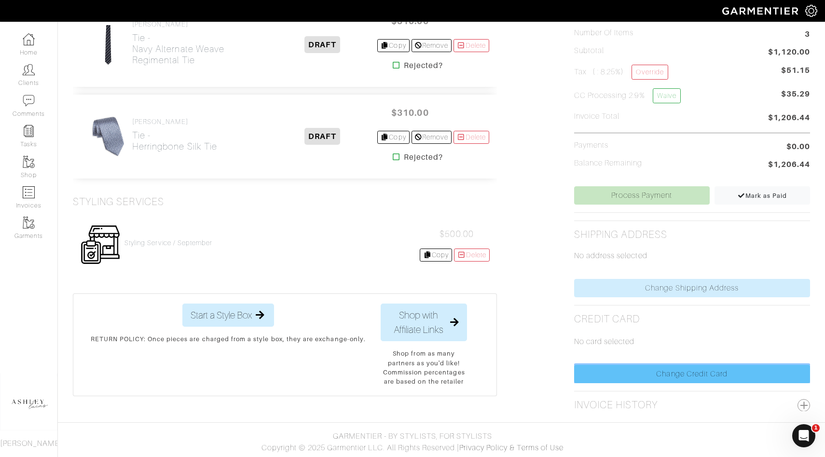
click at [625, 380] on link "Change Credit Card" at bounding box center [692, 374] width 236 height 18
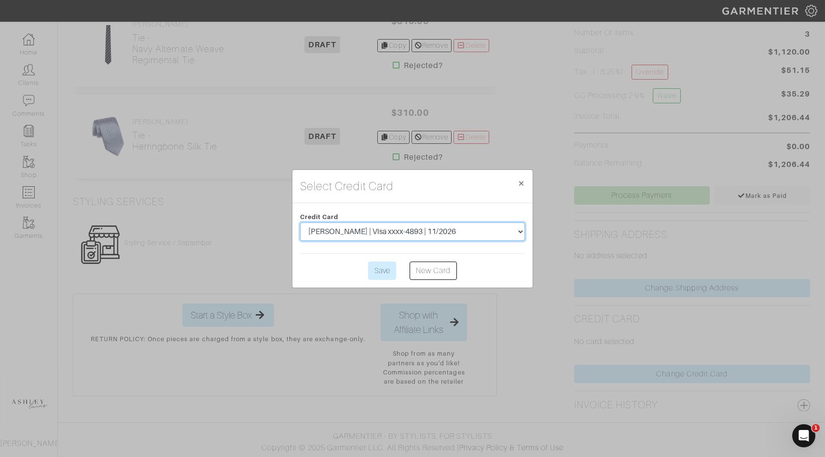
click at [462, 227] on select "[PERSON_NAME] | Visa xxxx-4893 | 11/2026 [PERSON_NAME] | American Express xxxx-…" at bounding box center [412, 232] width 225 height 18
select select "2597"
click at [380, 272] on input "Save" at bounding box center [382, 271] width 28 height 18
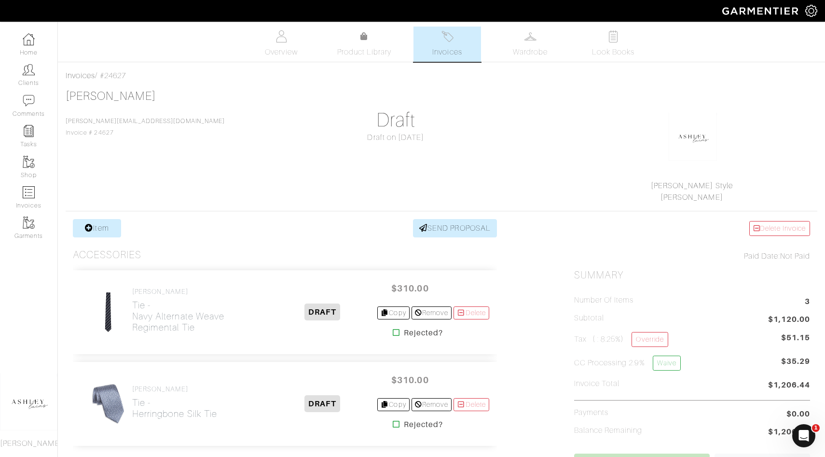
scroll to position [277, 0]
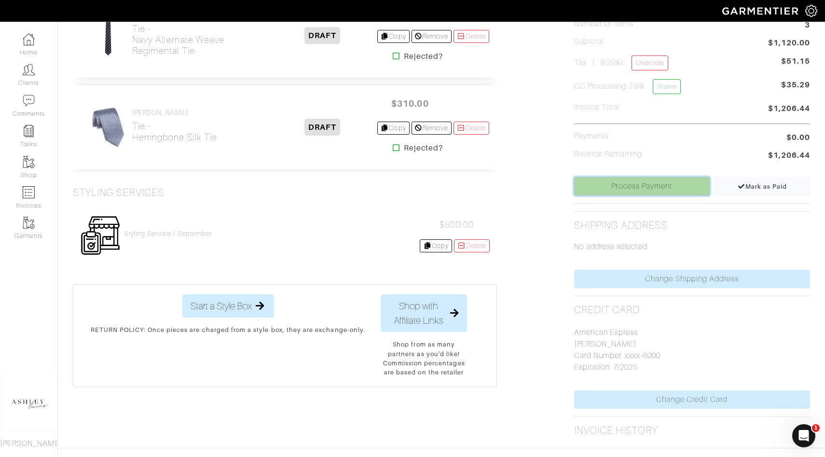
click at [613, 195] on link "Process Payment" at bounding box center [642, 186] width 136 height 18
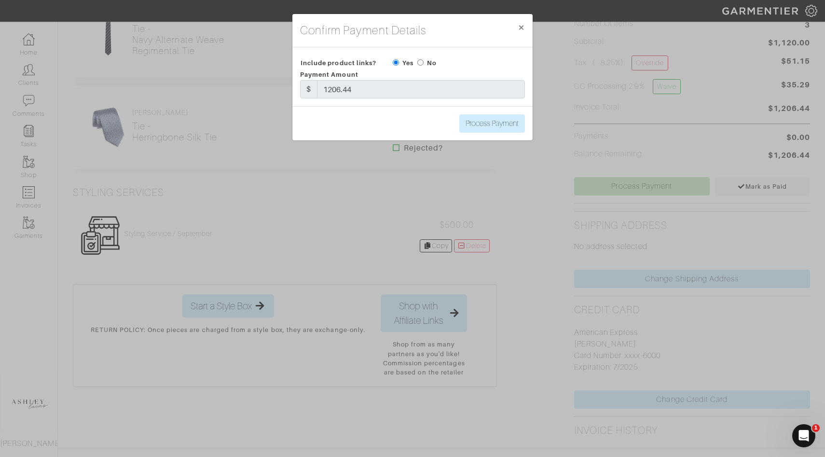
click at [420, 61] on input "radio" at bounding box center [421, 62] width 6 height 6
radio input "true"
click at [493, 122] on input "Process Payment" at bounding box center [493, 123] width 66 height 18
type input "Process Payment"
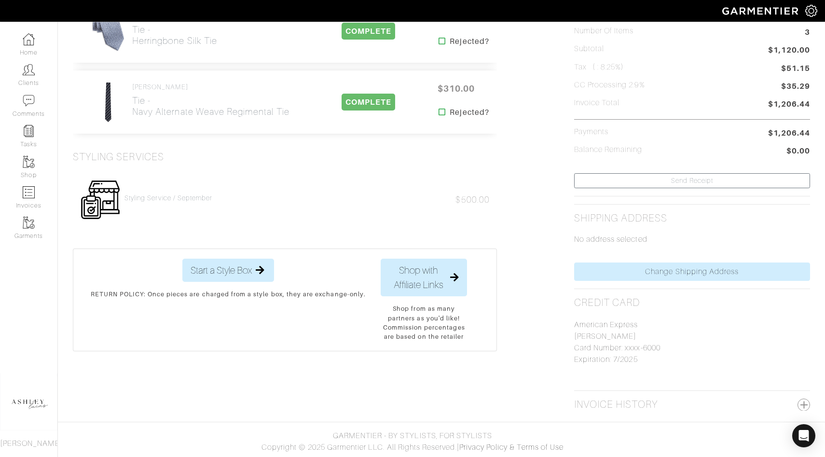
scroll to position [0, 0]
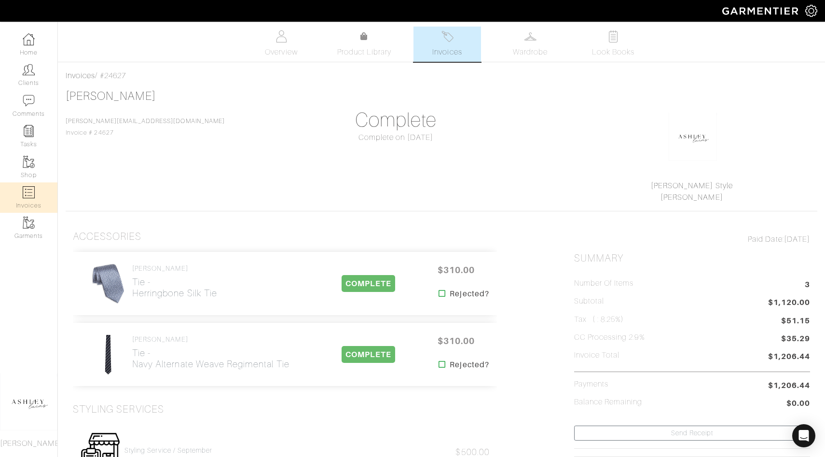
click at [28, 194] on img at bounding box center [29, 192] width 12 height 12
select select
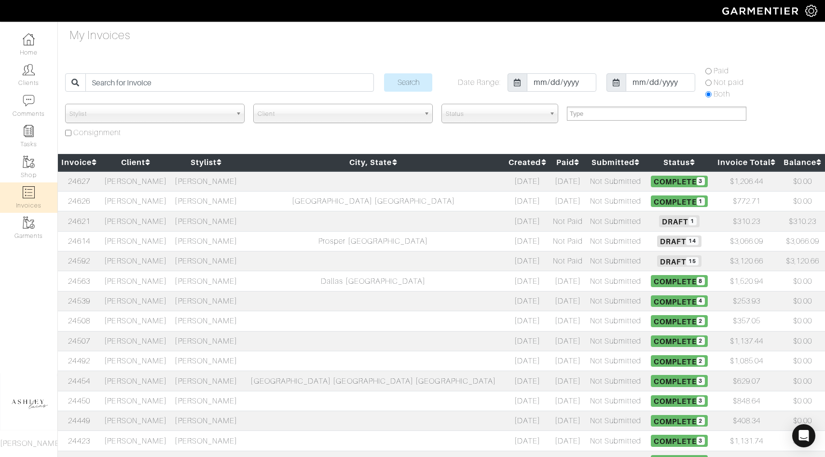
click at [550, 245] on td "Not Paid" at bounding box center [568, 241] width 37 height 20
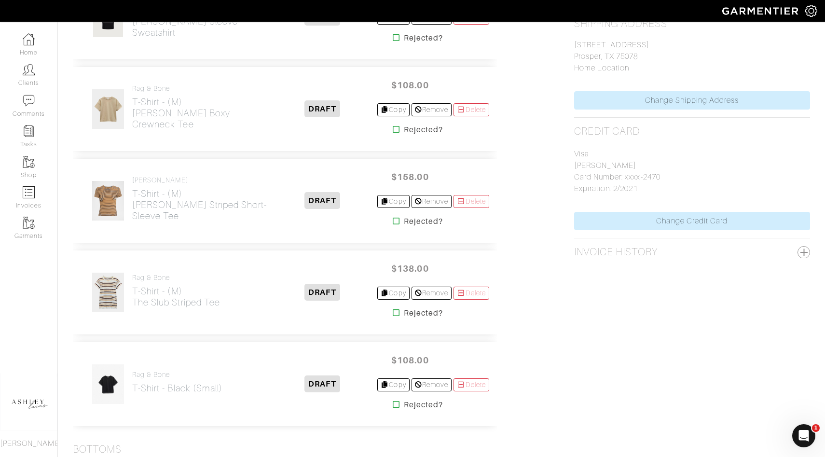
scroll to position [480, 0]
click at [30, 196] on img at bounding box center [29, 192] width 12 height 12
select select
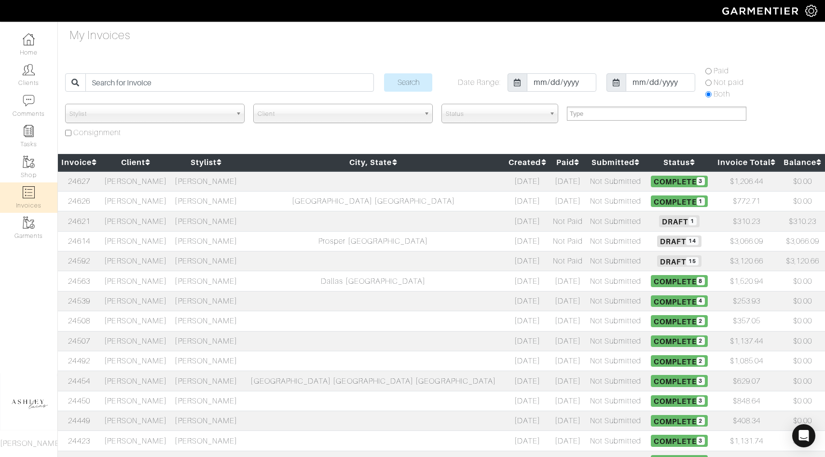
click at [586, 237] on td "Not Submitted" at bounding box center [615, 241] width 59 height 20
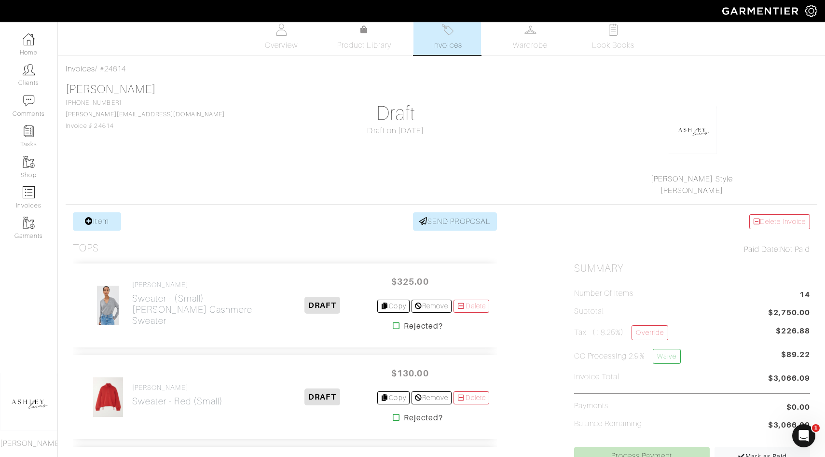
scroll to position [8, 0]
click at [456, 38] on span "Invoices" at bounding box center [446, 44] width 29 height 12
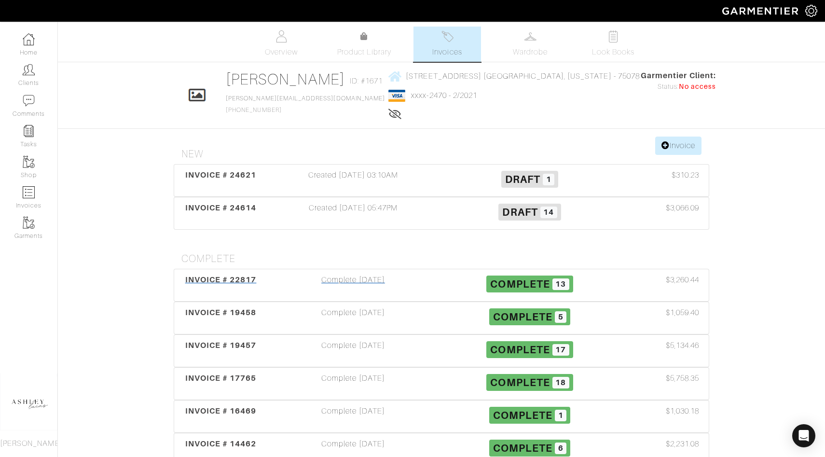
click at [554, 287] on span "13" at bounding box center [561, 285] width 17 height 12
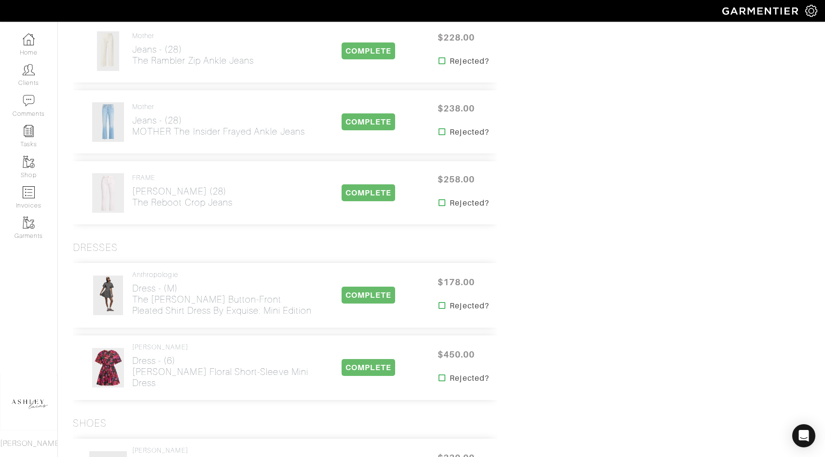
scroll to position [910, 0]
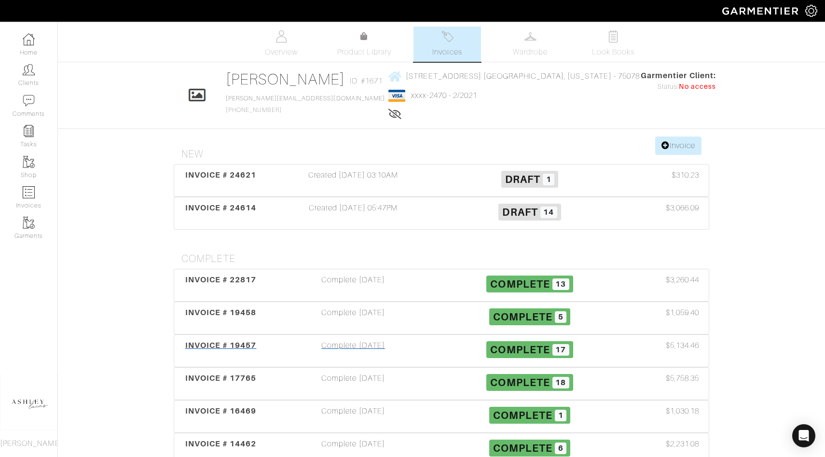
click at [551, 353] on span "Complete 17" at bounding box center [530, 349] width 87 height 17
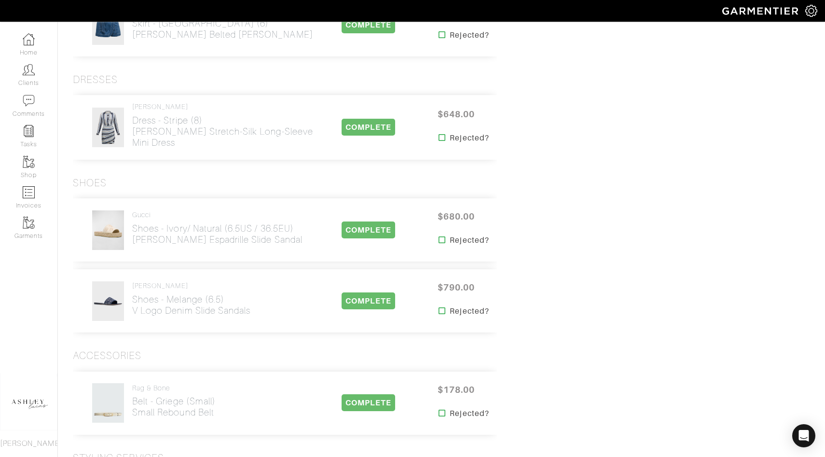
scroll to position [1222, 0]
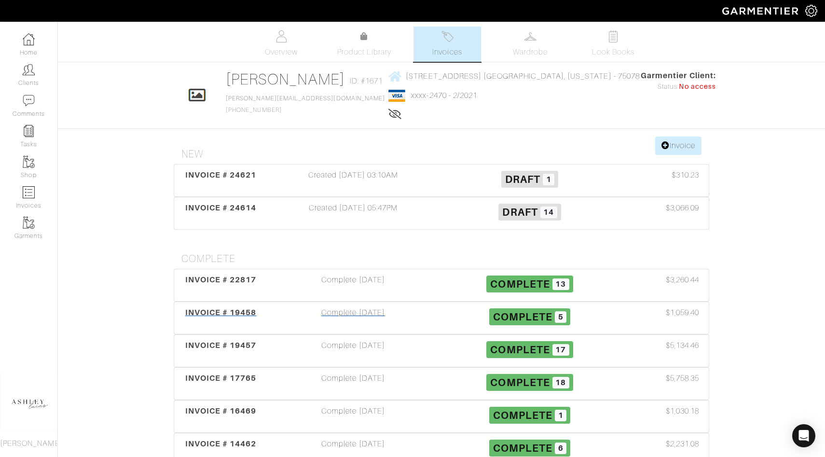
click at [549, 324] on span "Complete 5" at bounding box center [530, 316] width 82 height 17
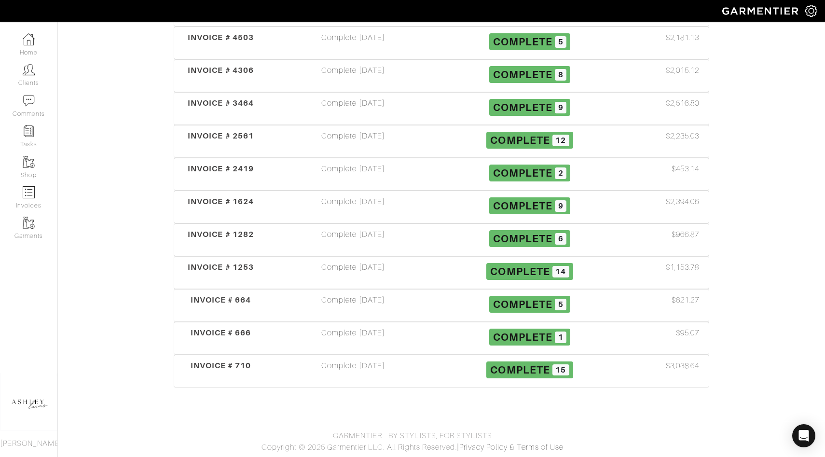
scroll to position [0, 0]
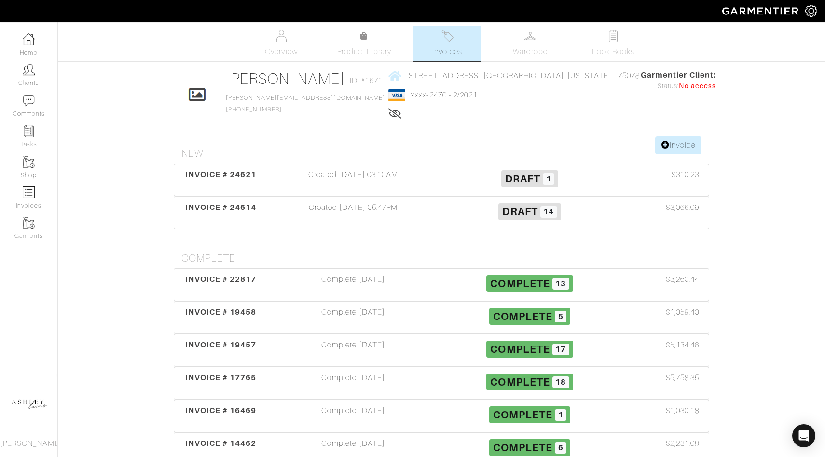
click at [545, 379] on span "Complete" at bounding box center [519, 382] width 59 height 12
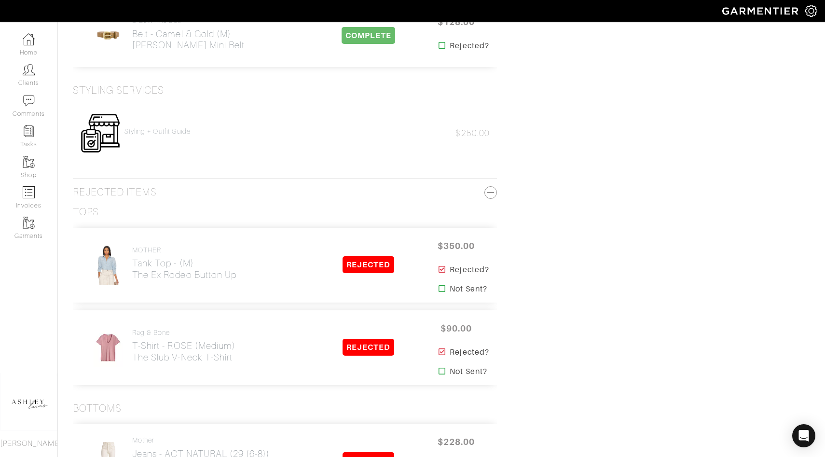
scroll to position [1558, 0]
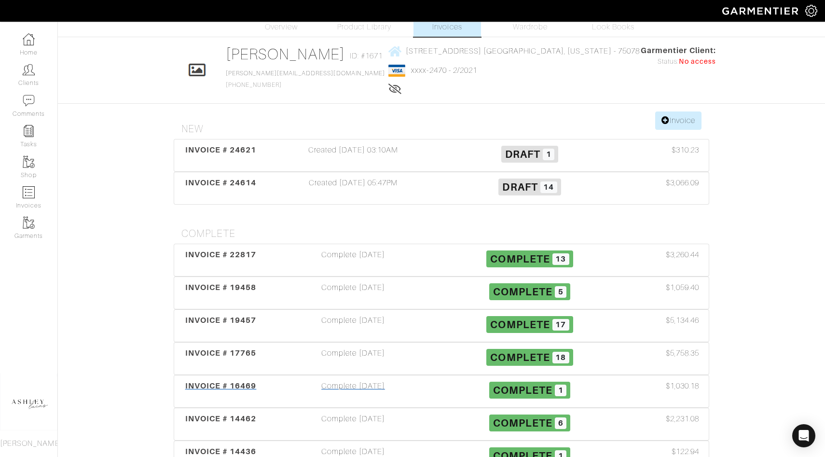
scroll to position [29, 0]
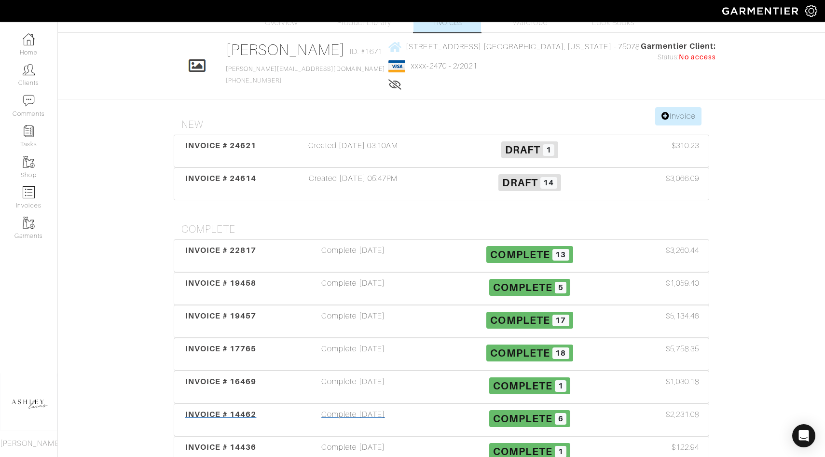
click at [544, 418] on span "Complete" at bounding box center [522, 419] width 59 height 12
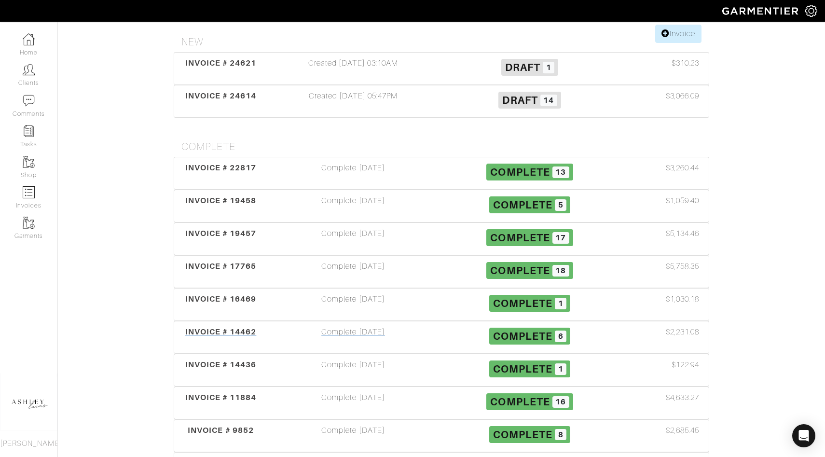
scroll to position [112, 0]
click at [555, 404] on span "16" at bounding box center [561, 402] width 17 height 12
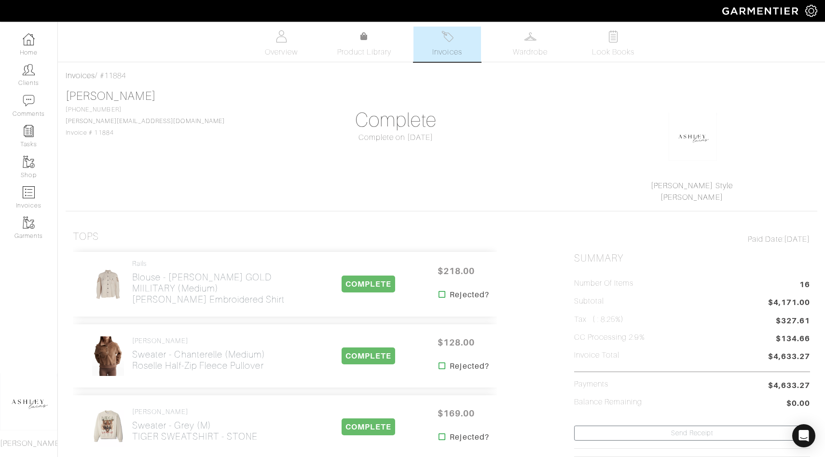
click at [467, 43] on link "Invoices" at bounding box center [448, 44] width 68 height 35
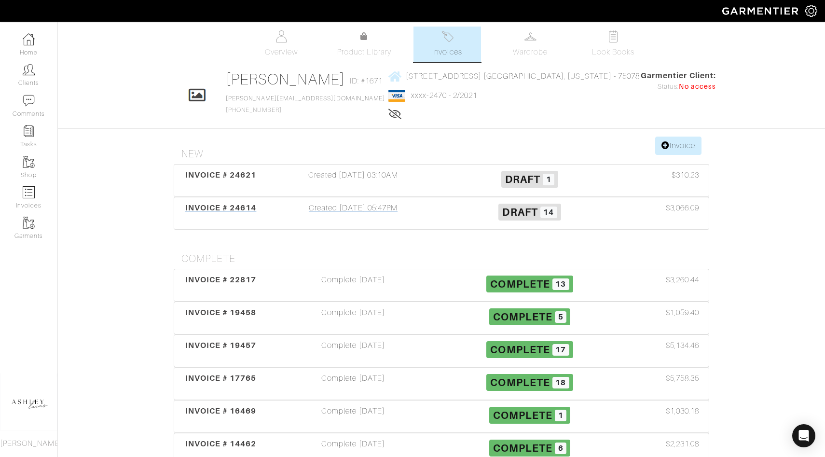
click at [517, 213] on span "Draft" at bounding box center [519, 212] width 35 height 12
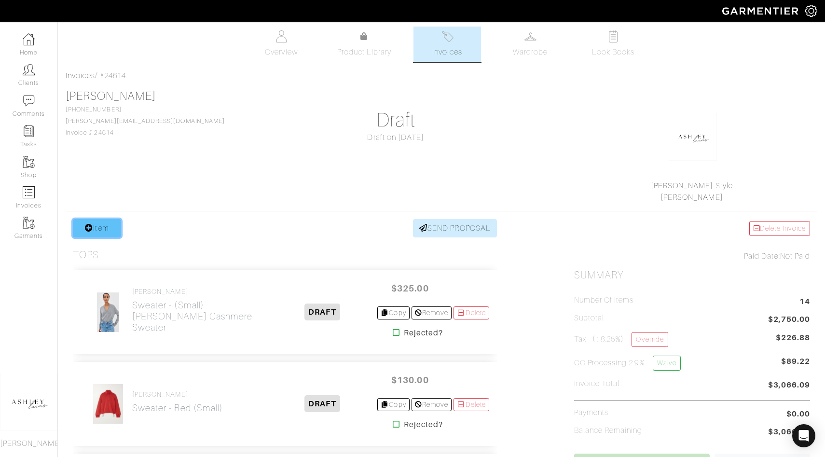
click at [96, 222] on link "Item" at bounding box center [97, 228] width 48 height 18
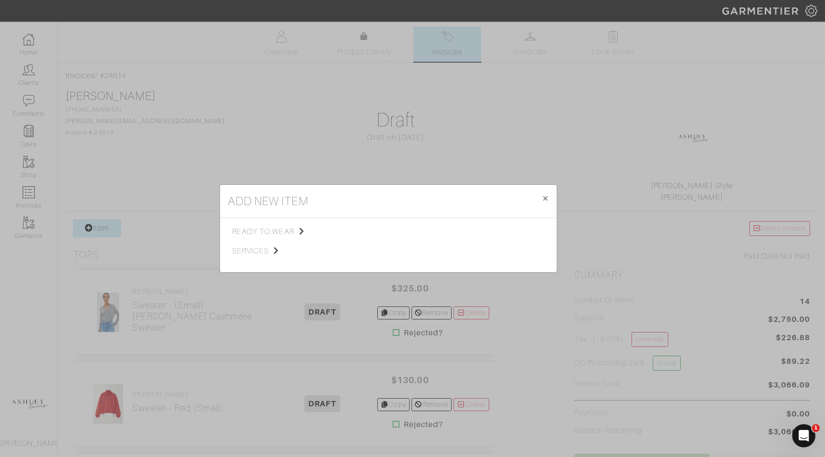
click at [259, 242] on div "ready to wear services" at bounding box center [284, 245] width 104 height 39
click at [255, 252] on span "services" at bounding box center [280, 251] width 97 height 12
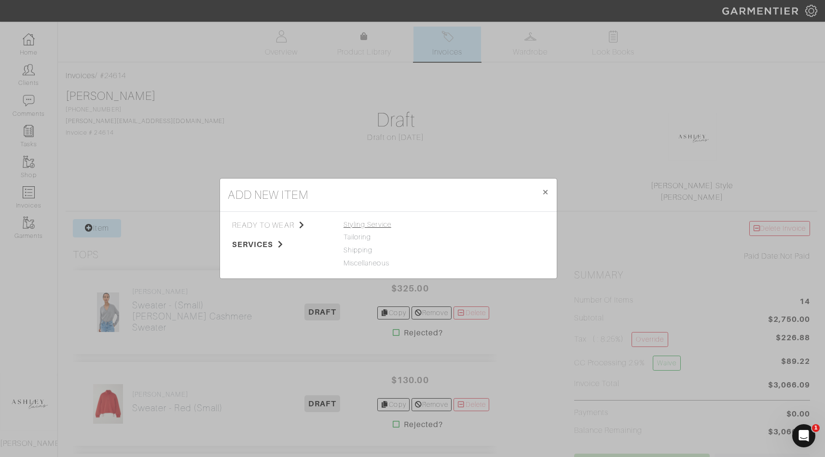
click at [373, 225] on span "Styling Service" at bounding box center [368, 225] width 48 height 8
click at [466, 228] on link "Styling Service" at bounding box center [472, 225] width 48 height 8
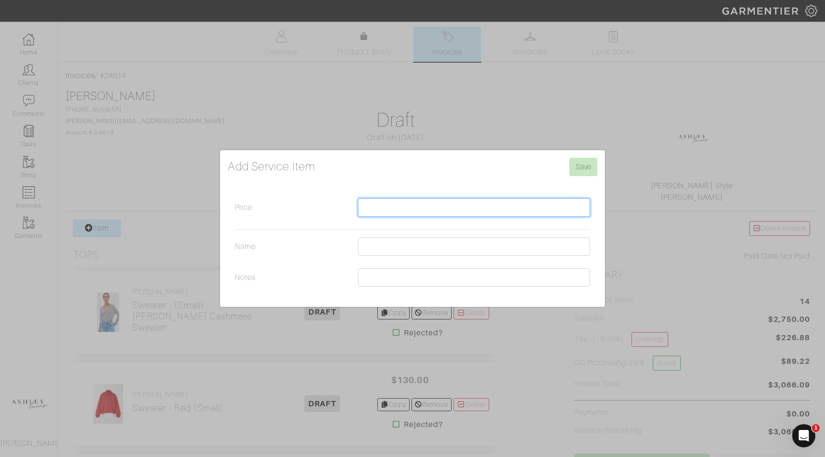
click at [401, 212] on input "Price" at bounding box center [474, 207] width 232 height 18
type input "350.00"
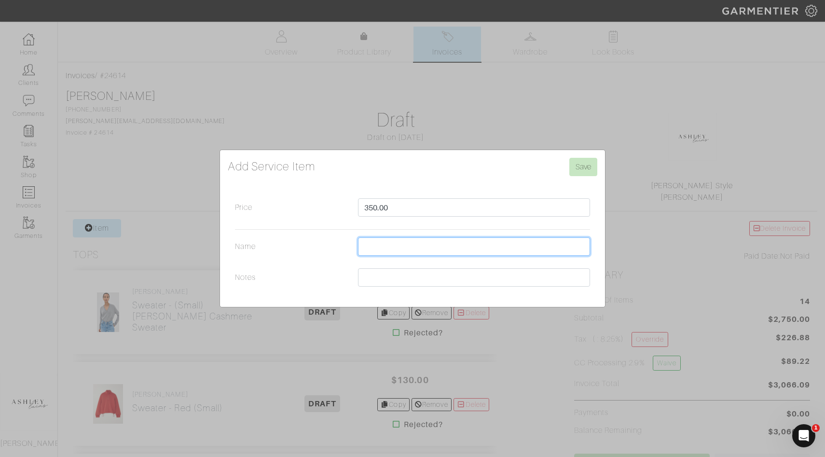
click at [389, 244] on input "Name" at bounding box center [474, 246] width 232 height 18
type input "Styling + Outfit Guide"
click at [579, 171] on input "Save" at bounding box center [584, 167] width 28 height 18
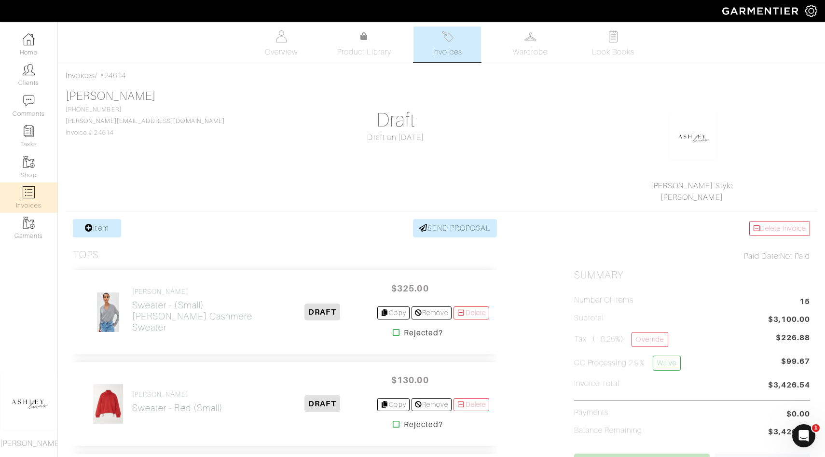
click at [24, 190] on img at bounding box center [29, 192] width 12 height 12
select select
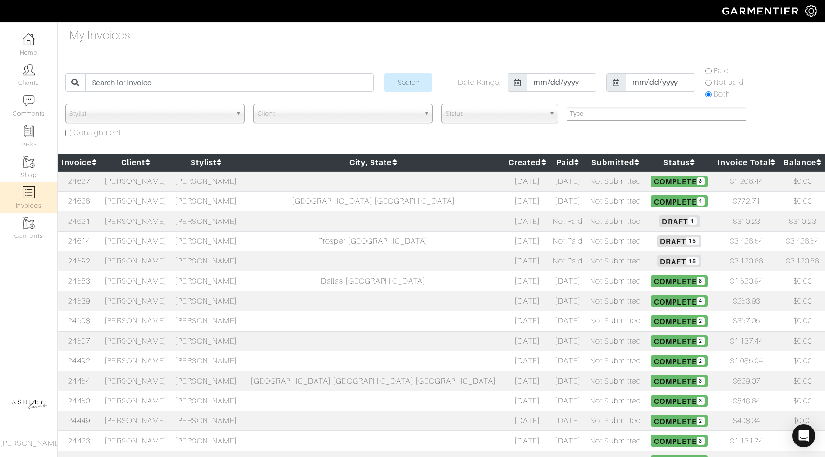
click at [159, 264] on td "[PERSON_NAME]" at bounding box center [135, 261] width 70 height 20
